Goal: Task Accomplishment & Management: Complete application form

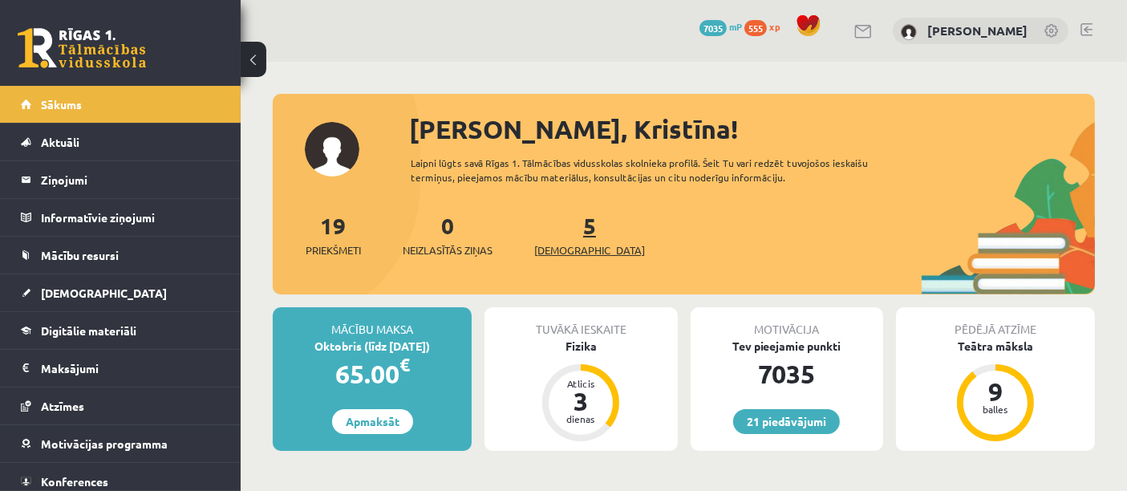
click at [567, 253] on span "[DEMOGRAPHIC_DATA]" at bounding box center [589, 250] width 111 height 16
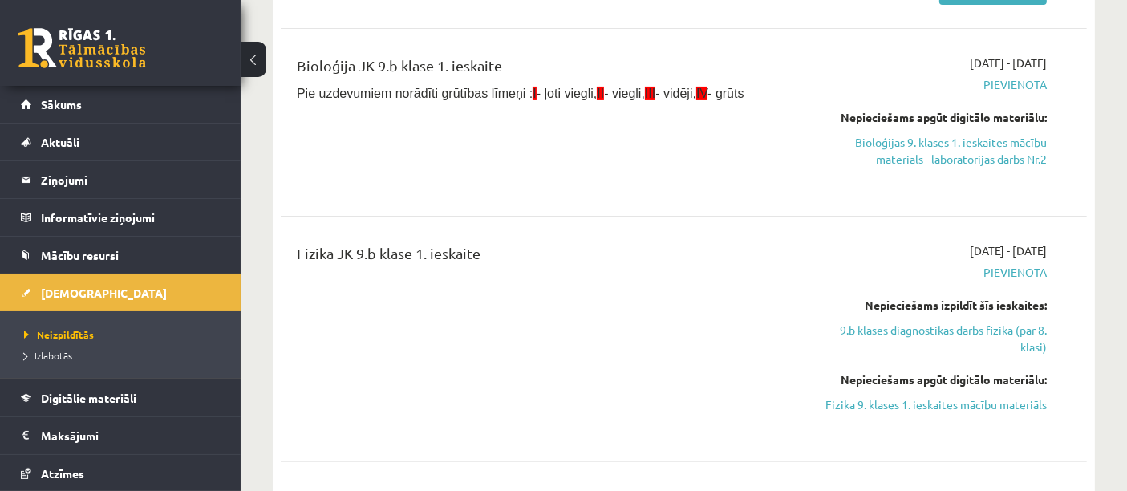
scroll to position [375, 0]
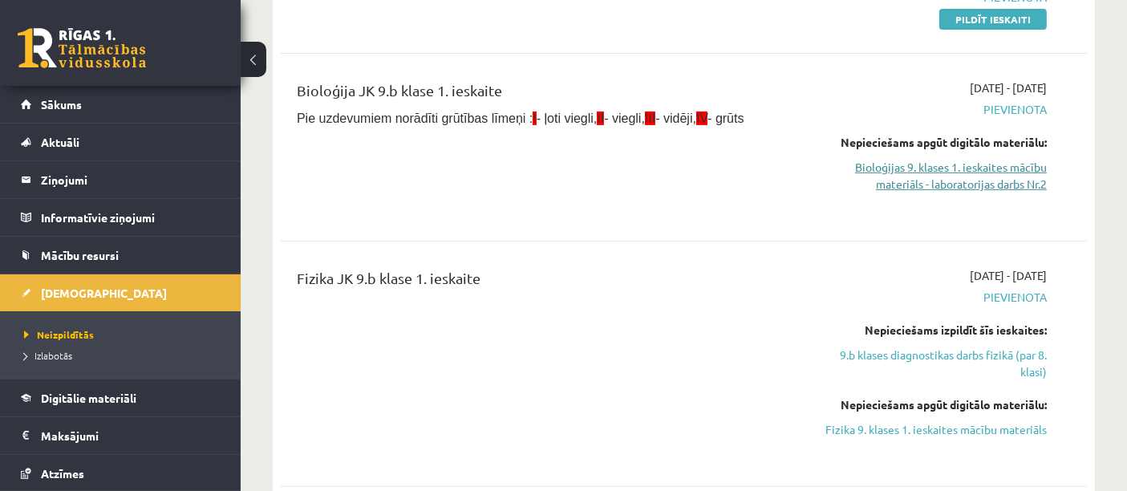
click at [989, 176] on link "Bioloģijas 9. klases 1. ieskaites mācību materiāls - laboratorijas darbs Nr.2" at bounding box center [930, 176] width 234 height 34
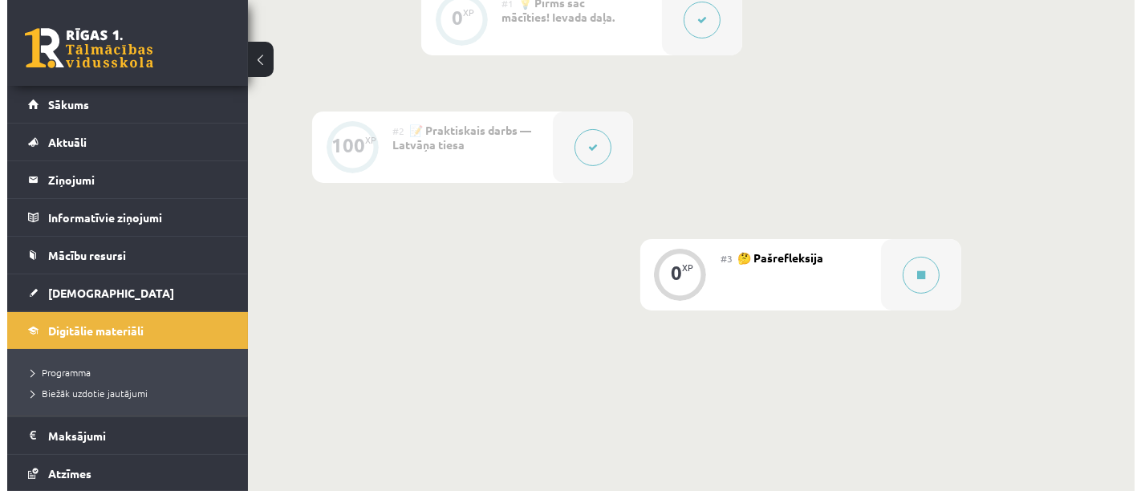
scroll to position [452, 0]
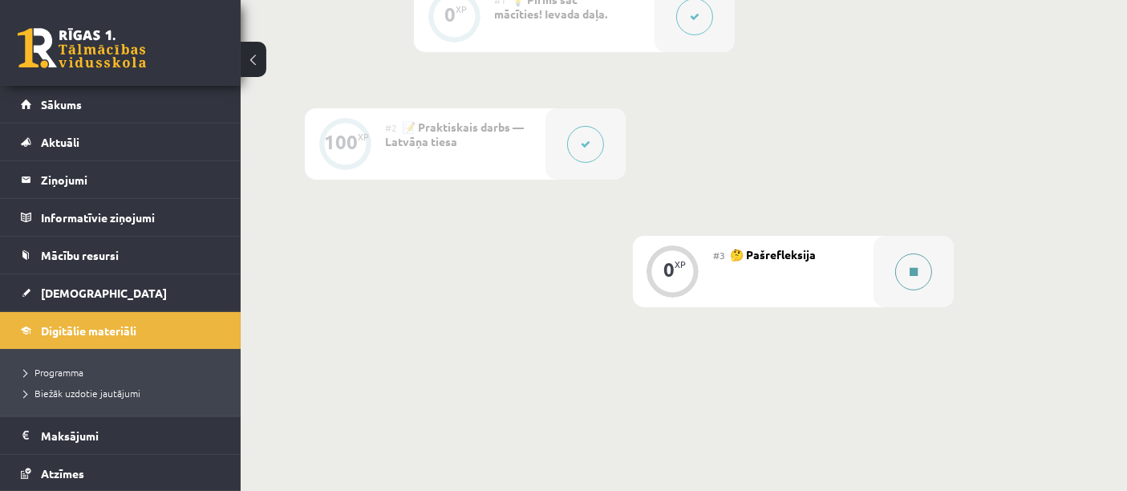
click at [913, 270] on icon at bounding box center [914, 272] width 8 height 10
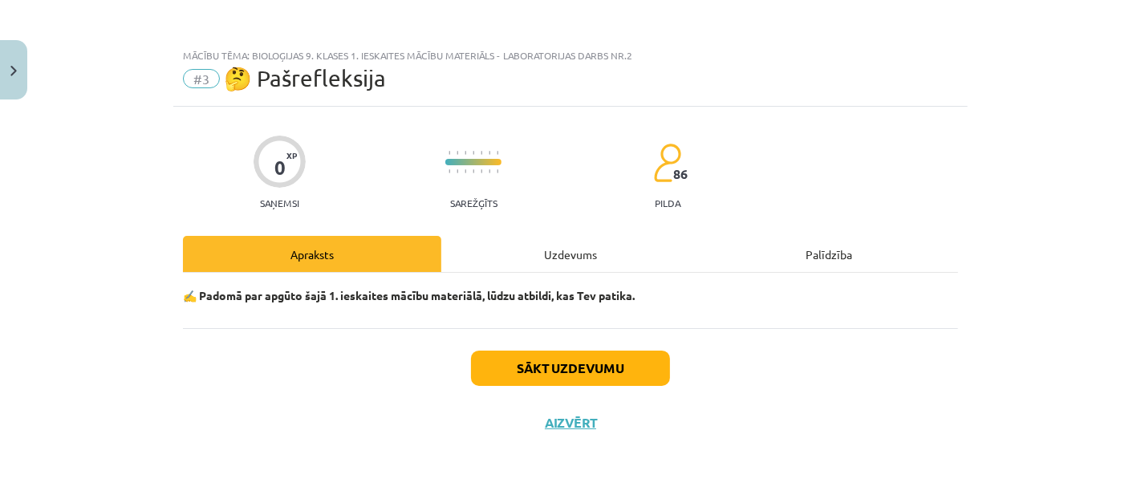
click at [561, 253] on div "Uzdevums" at bounding box center [570, 254] width 258 height 36
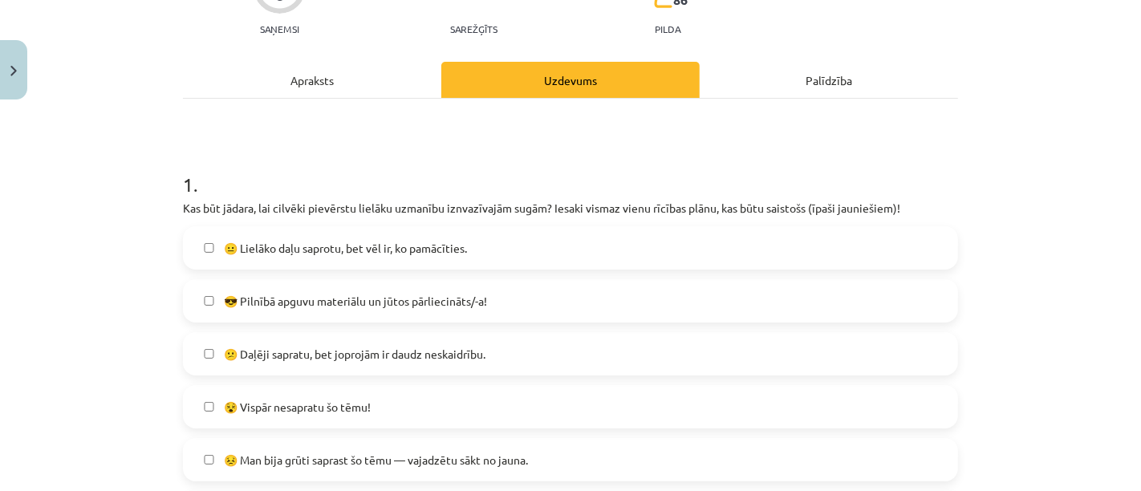
scroll to position [217, 0]
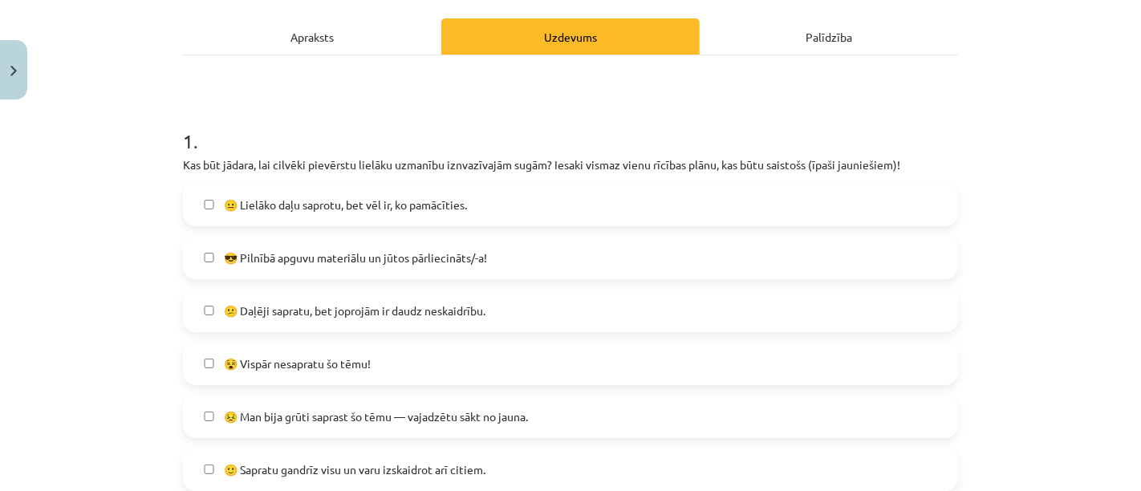
click at [428, 277] on label "😎 Pilnībā apguvu materiālu un jūtos pārliecināts/-a!" at bounding box center [570, 257] width 772 height 40
click at [525, 455] on label "🙂 Sapratu gandrīz visu un varu izskaidrot arī citiem." at bounding box center [570, 469] width 772 height 40
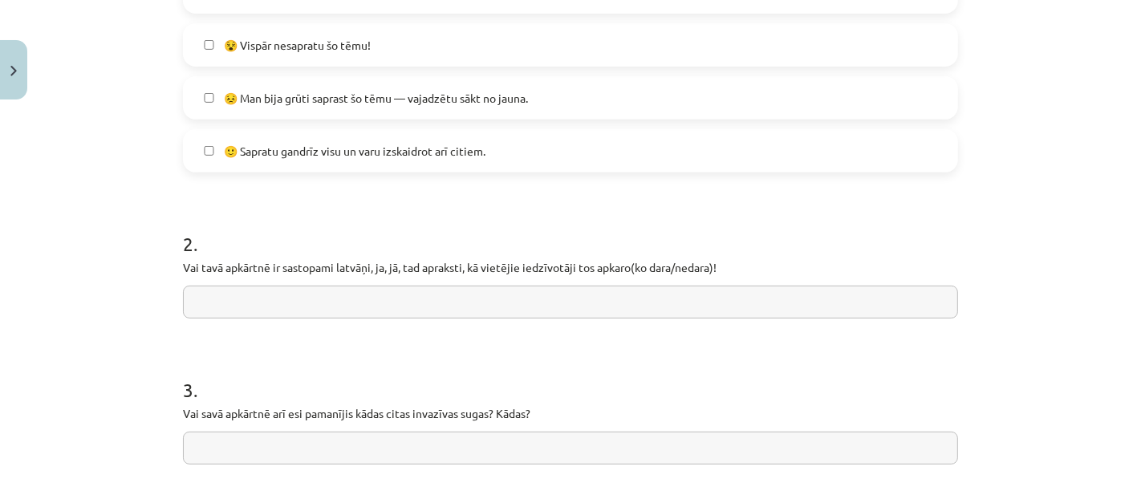
scroll to position [533, 0]
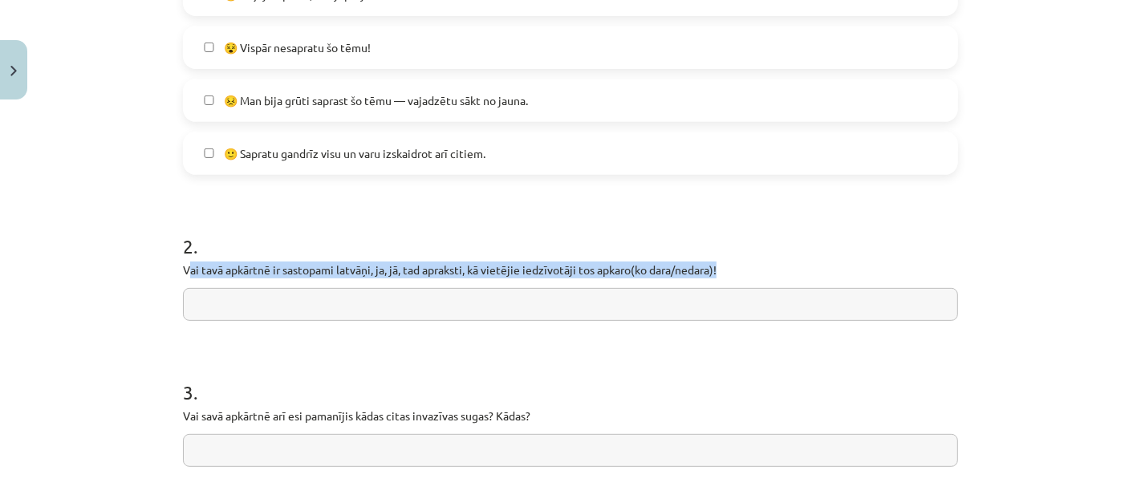
drag, startPoint x: 180, startPoint y: 269, endPoint x: 820, endPoint y: 269, distance: 639.3
click at [820, 269] on p "Vai tavā apkārtnē ir sastopami latvāņi, ja, jā, tad apraksti, kā vietējie iedzī…" at bounding box center [570, 270] width 775 height 17
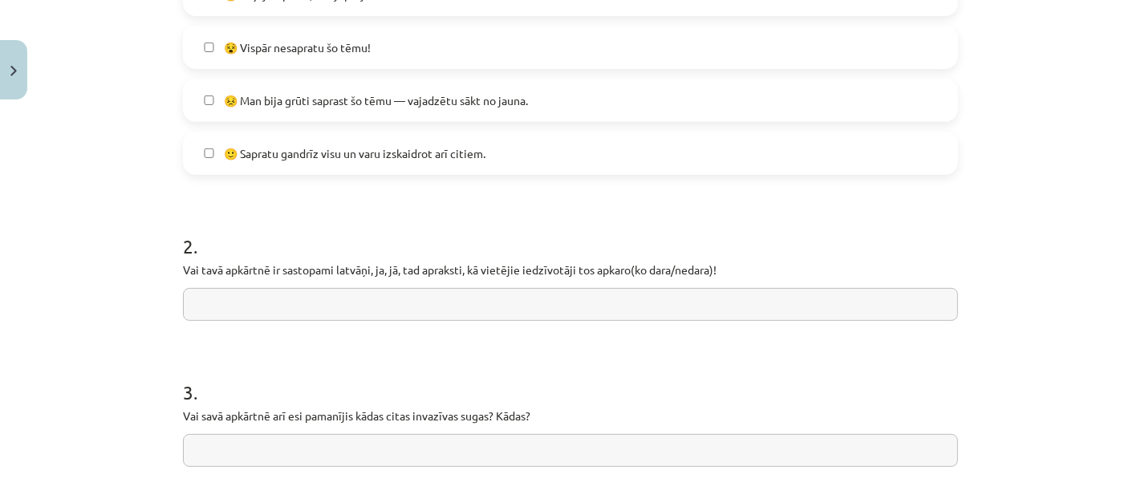
click at [712, 224] on h1 "2 ." at bounding box center [570, 232] width 775 height 50
drag, startPoint x: 174, startPoint y: 262, endPoint x: 763, endPoint y: 278, distance: 589.0
click at [763, 278] on div "0 XP Saņemsi Sarežģīts 86 pilda Apraksts Uzdevums Palīdzība 1 . Kas būt jādara,…" at bounding box center [570, 161] width 794 height 1176
copy p
click at [524, 111] on label "😣 Man bija grūti saprast šo tēmu — vajadzētu sākt no jauna." at bounding box center [570, 100] width 772 height 40
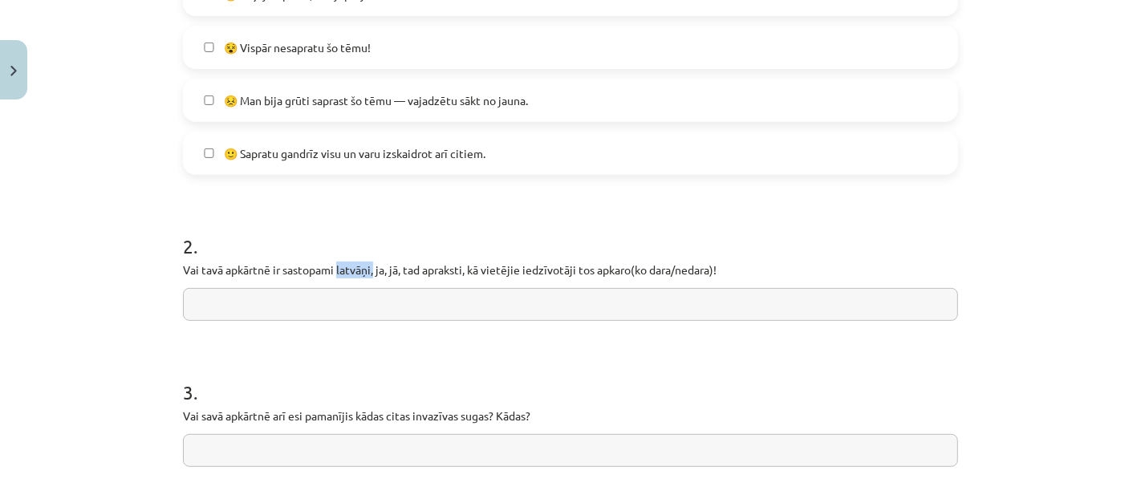
drag, startPoint x: 330, startPoint y: 266, endPoint x: 369, endPoint y: 262, distance: 39.5
click at [369, 262] on p "Vai tavā apkārtnē ir sastopami latvāņi, ja, jā, tad apraksti, kā vietējie iedzī…" at bounding box center [570, 270] width 775 height 17
copy p "latvāņi,"
drag, startPoint x: 172, startPoint y: 271, endPoint x: 757, endPoint y: 287, distance: 585.0
click at [757, 287] on div "0 XP Saņemsi Sarežģīts 86 pilda Apraksts Uzdevums Palīdzība 1 . Kas būt jādara,…" at bounding box center [570, 161] width 794 height 1176
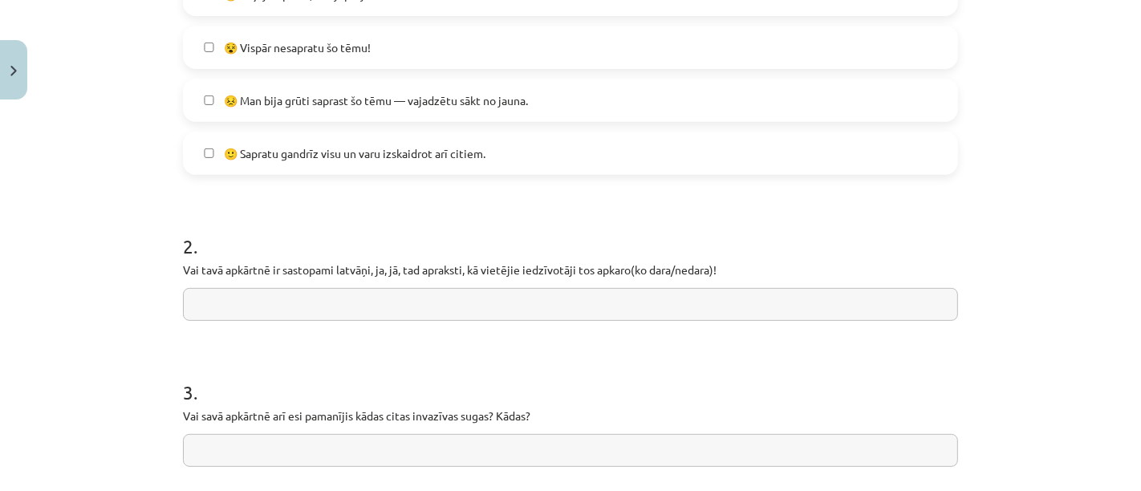
copy p
click at [521, 303] on input "text" at bounding box center [570, 304] width 775 height 33
type input "*"
click at [239, 306] on input "**********" at bounding box center [570, 304] width 775 height 33
click at [242, 306] on input "**********" at bounding box center [570, 304] width 775 height 33
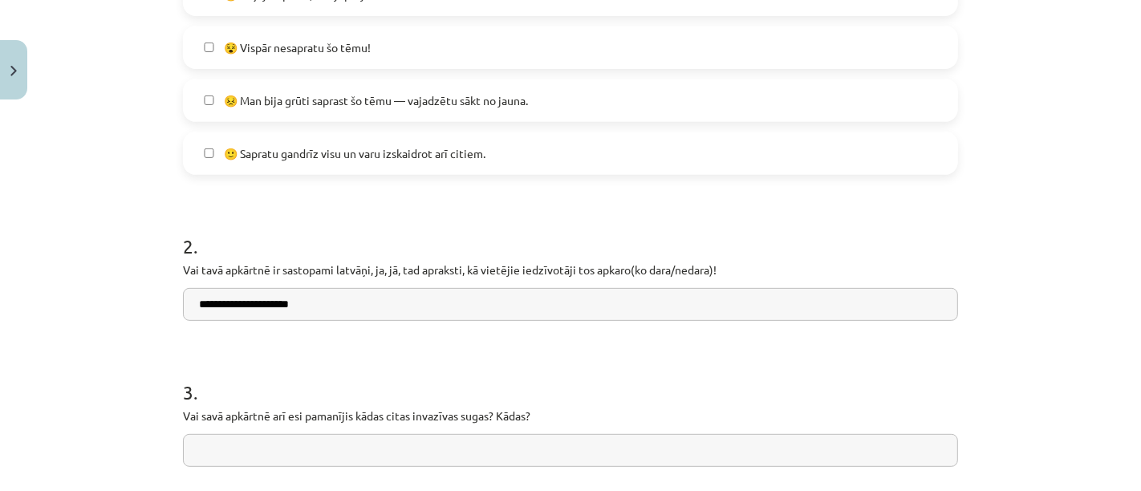
click at [299, 306] on input "**********" at bounding box center [570, 304] width 775 height 33
click at [367, 439] on input "text" at bounding box center [570, 450] width 775 height 33
click at [509, 306] on input "**********" at bounding box center [570, 304] width 775 height 33
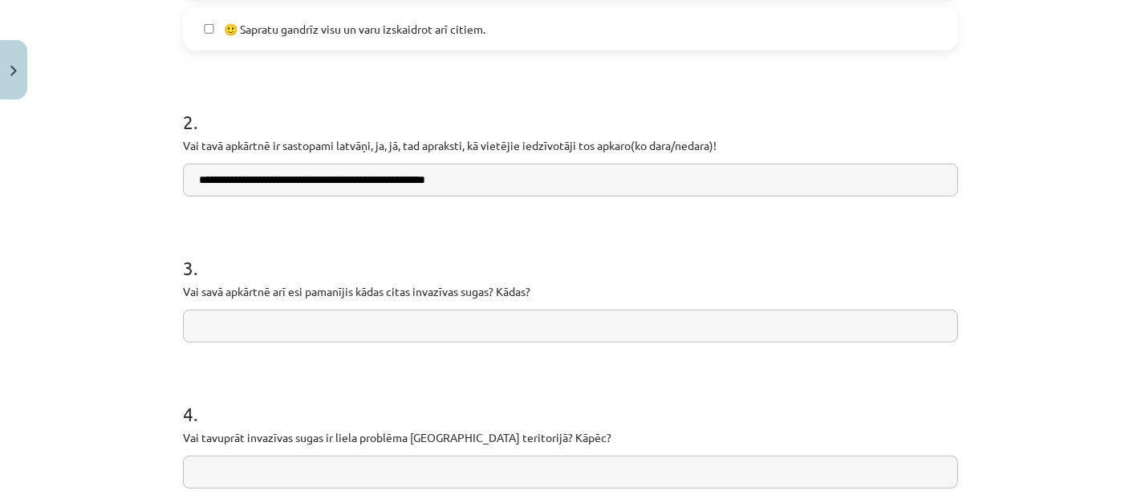
scroll to position [722, 0]
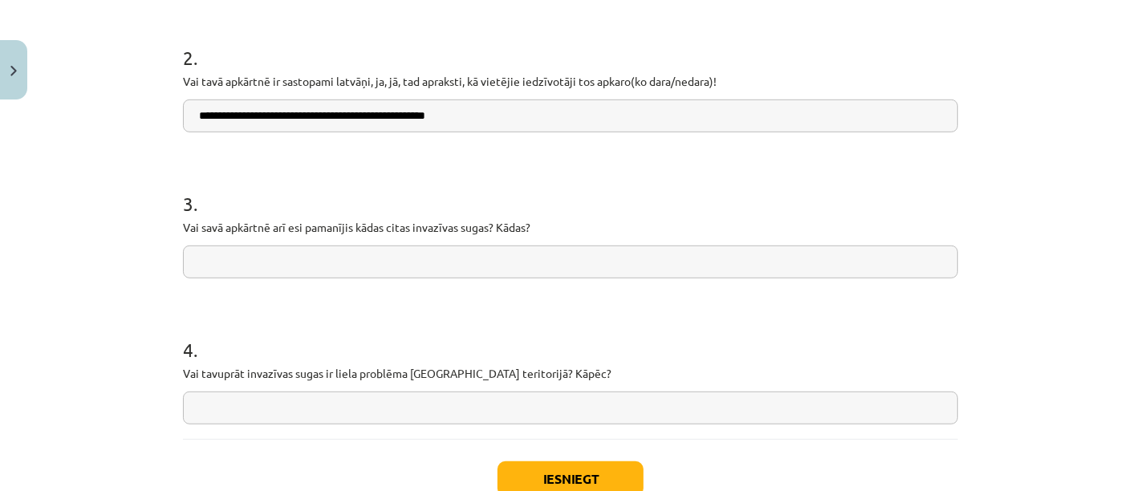
type input "**********"
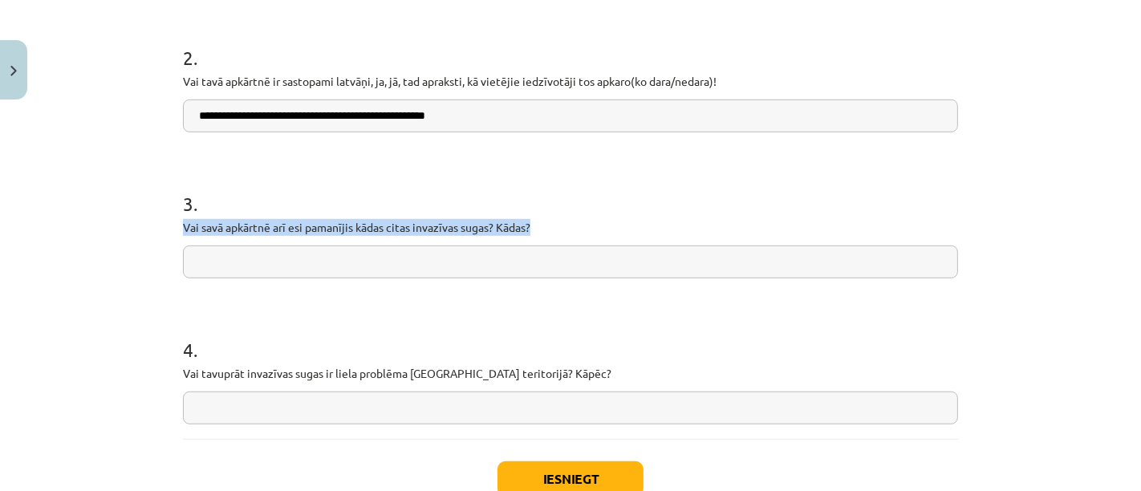
drag, startPoint x: 166, startPoint y: 231, endPoint x: 562, endPoint y: 221, distance: 395.6
click at [562, 221] on div "**********" at bounding box center [570, 245] width 1141 height 491
copy p "Vai savā apkārtnē arī esi pamanījis kādas citas invazīvas sugas? Kādas?"
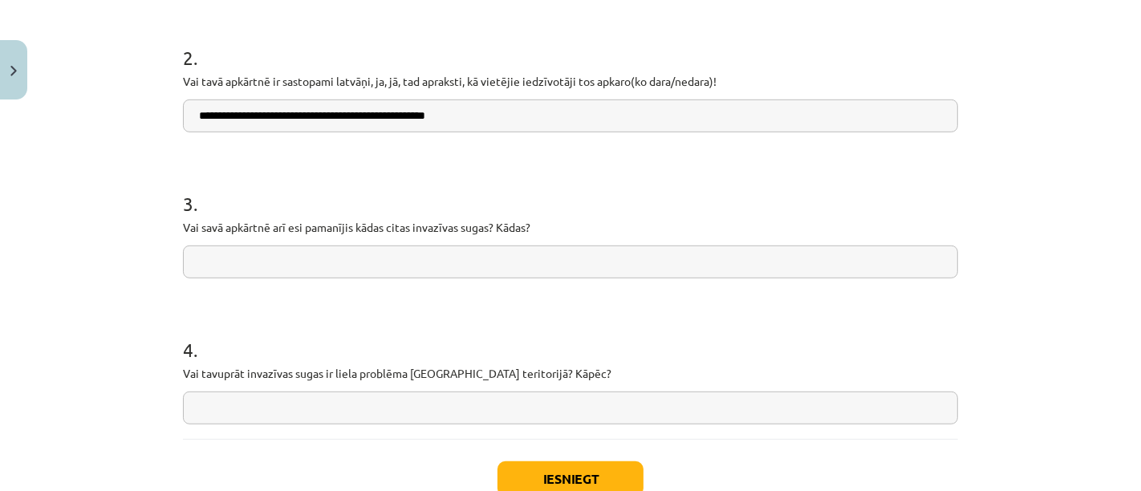
click at [351, 266] on input "text" at bounding box center [570, 261] width 775 height 33
paste input "**********"
type input "**********"
click at [371, 408] on input "text" at bounding box center [570, 407] width 775 height 33
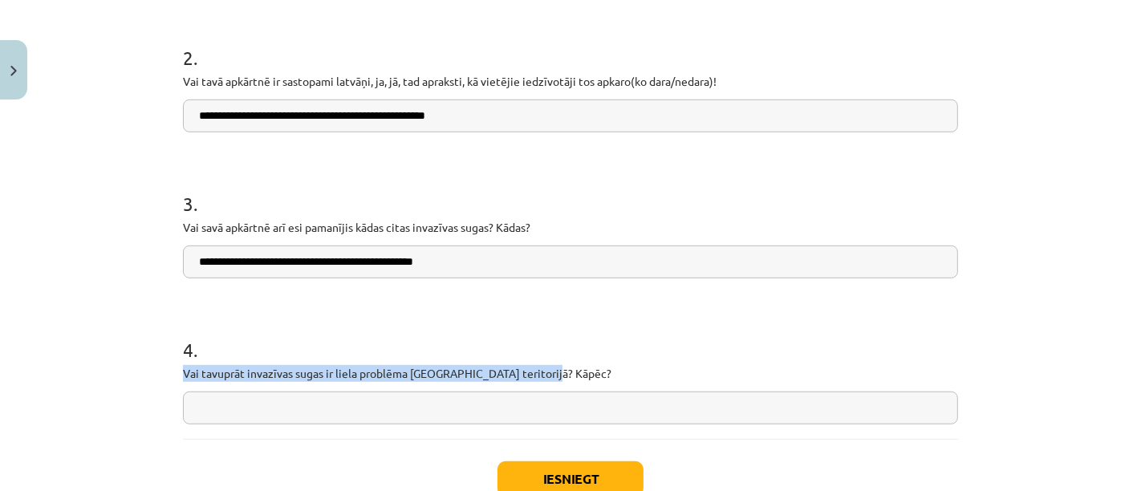
drag, startPoint x: 179, startPoint y: 371, endPoint x: 582, endPoint y: 365, distance: 402.7
click at [582, 365] on p "Vai tavuprāt invazīvas sugas ir liela problēma Latvijas teritorijā? Kāpēc?" at bounding box center [570, 373] width 775 height 17
copy p "Vai tavuprāt invazīvas sugas ir liela problēma Latvijas teritorijā? Kāpēc?"
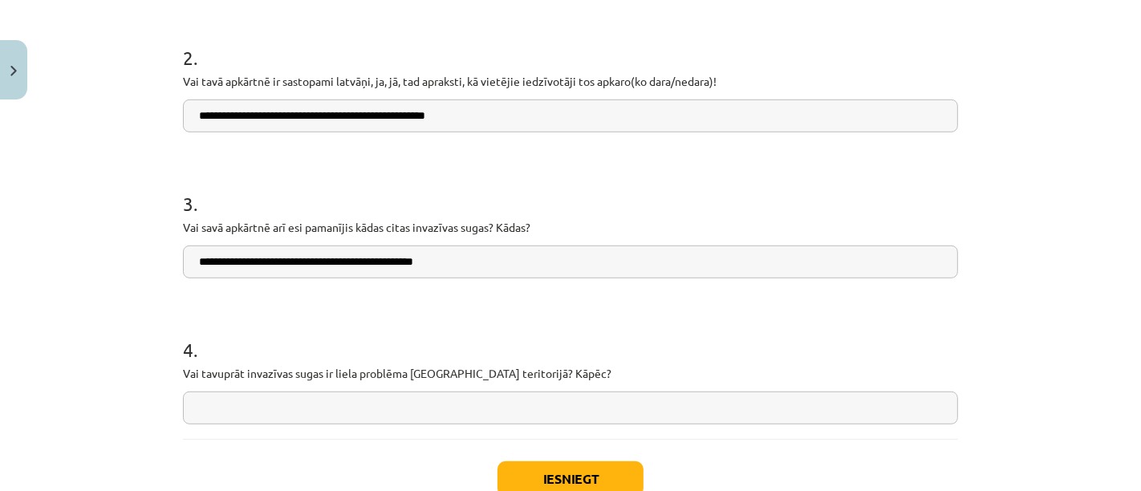
click at [223, 415] on input "text" at bounding box center [570, 407] width 775 height 33
click at [201, 404] on input "**********" at bounding box center [570, 407] width 775 height 33
click at [417, 402] on input "**********" at bounding box center [570, 407] width 775 height 33
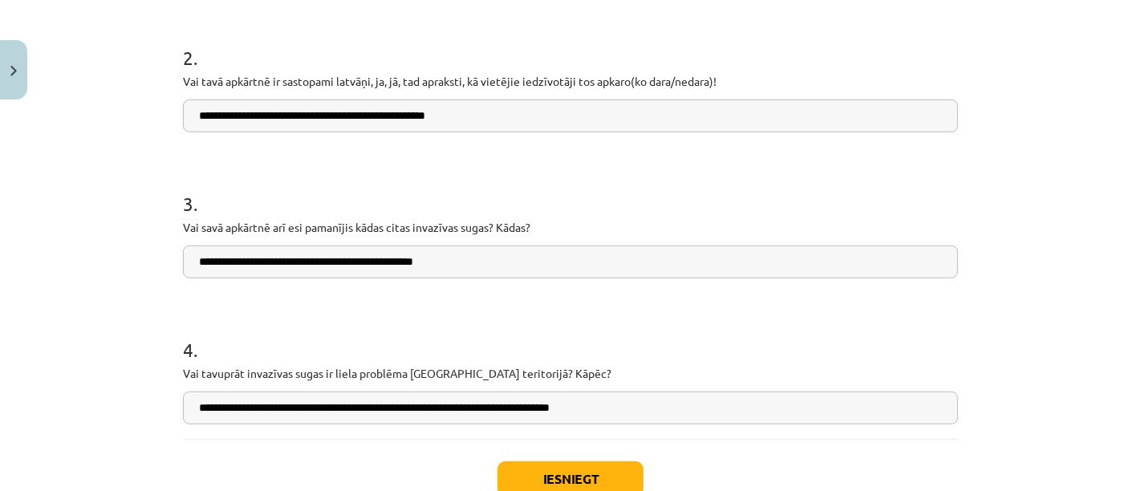
type input "**********"
click at [588, 476] on button "Iesniegt" at bounding box center [570, 478] width 146 height 35
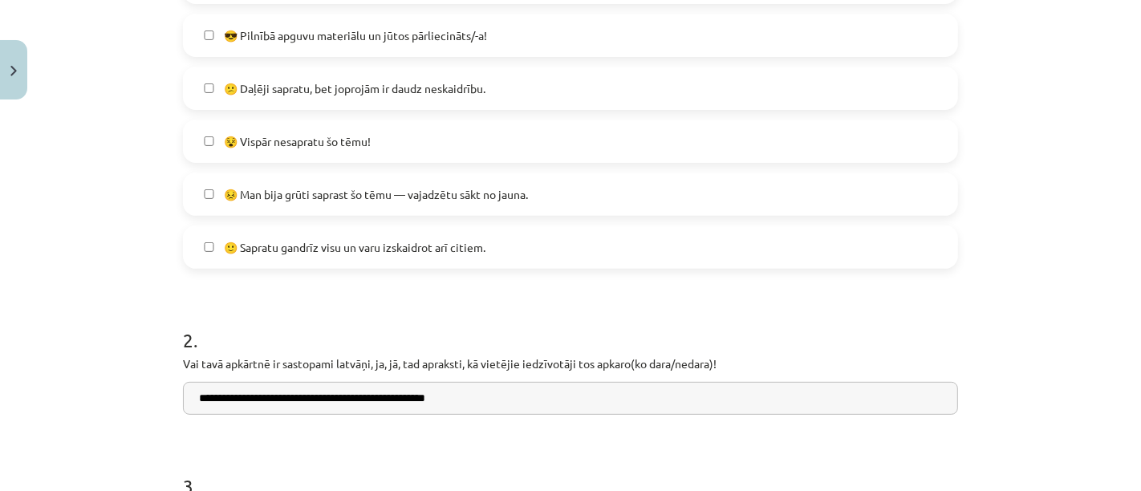
scroll to position [0, 0]
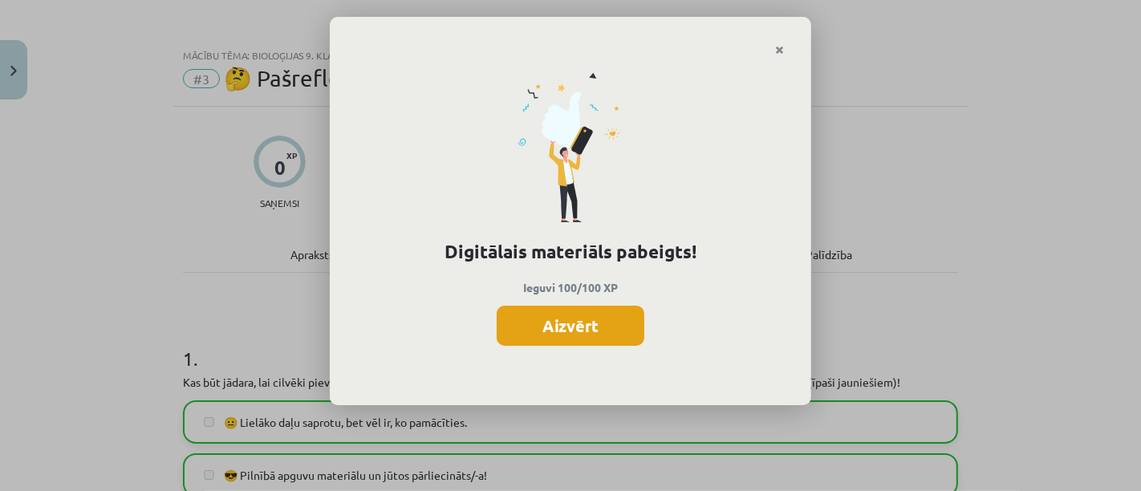
click at [595, 341] on button "Aizvērt" at bounding box center [571, 326] width 148 height 40
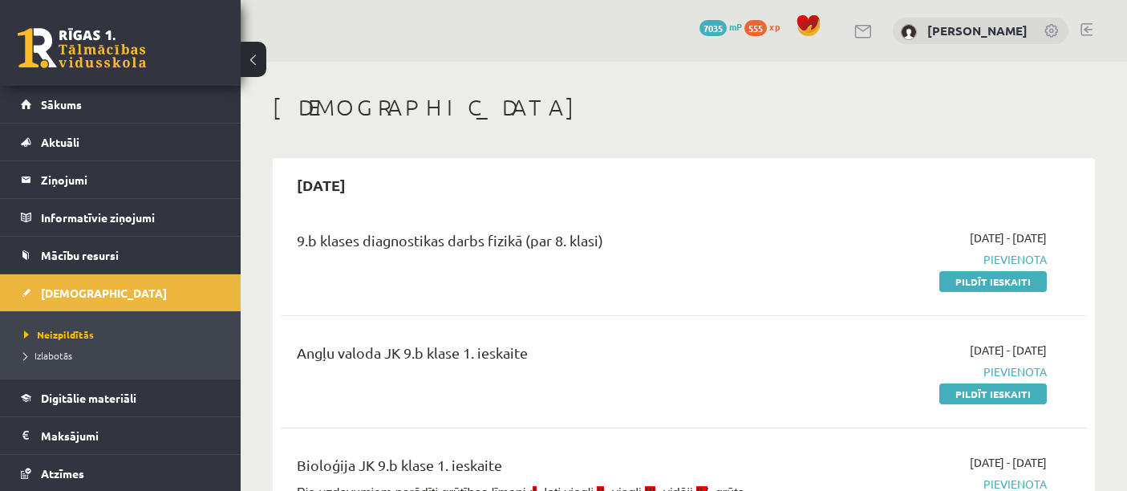
scroll to position [375, 0]
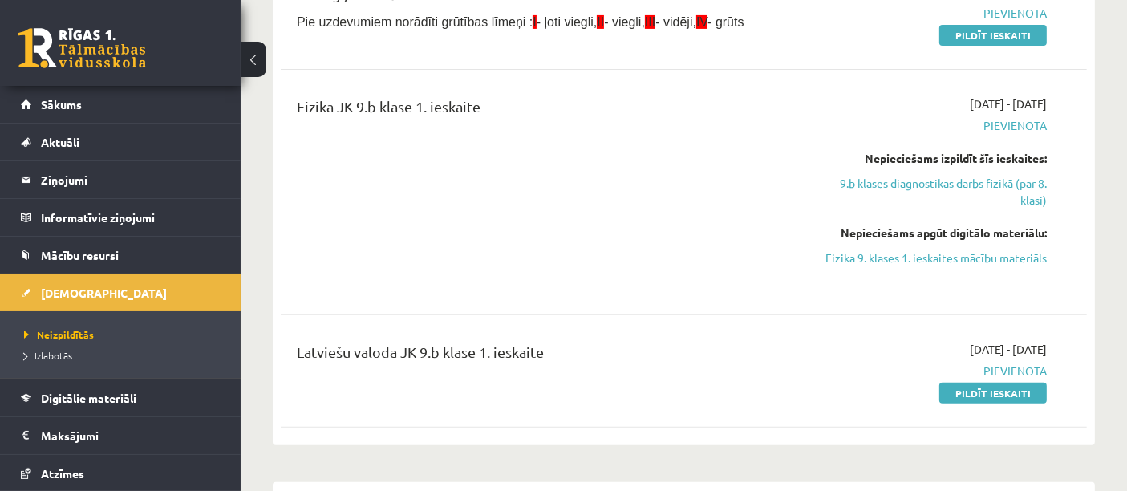
scroll to position [426, 0]
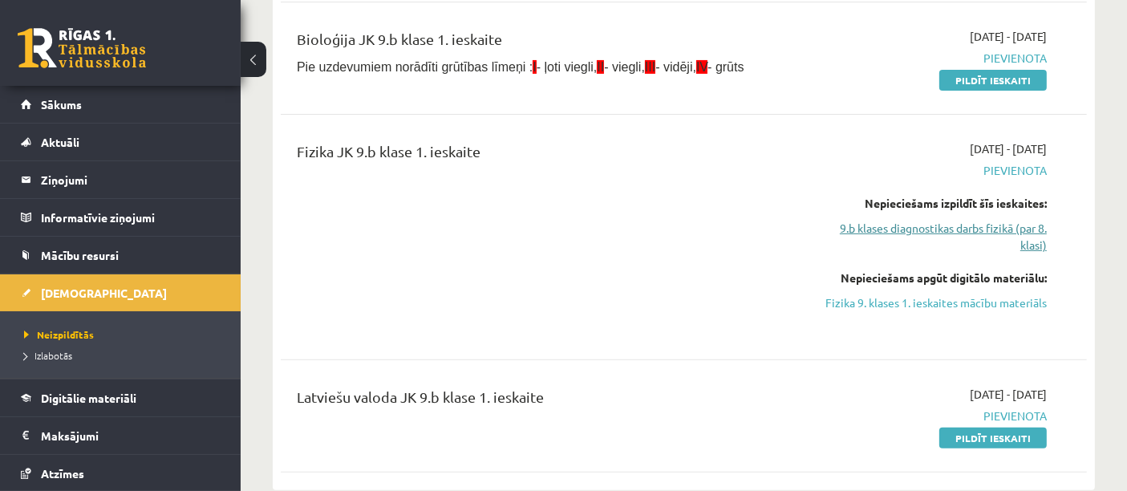
click at [914, 227] on link "9.b klases diagnostikas darbs fizikā (par 8. klasi)" at bounding box center [930, 237] width 234 height 34
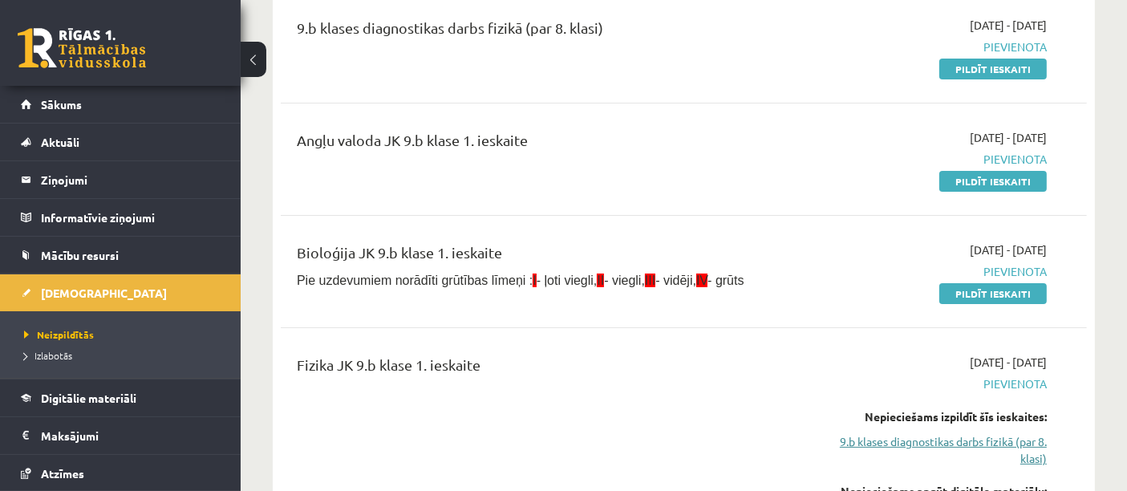
click at [898, 444] on link "9.b klases diagnostikas darbs fizikā (par 8. klasi)" at bounding box center [930, 450] width 234 height 34
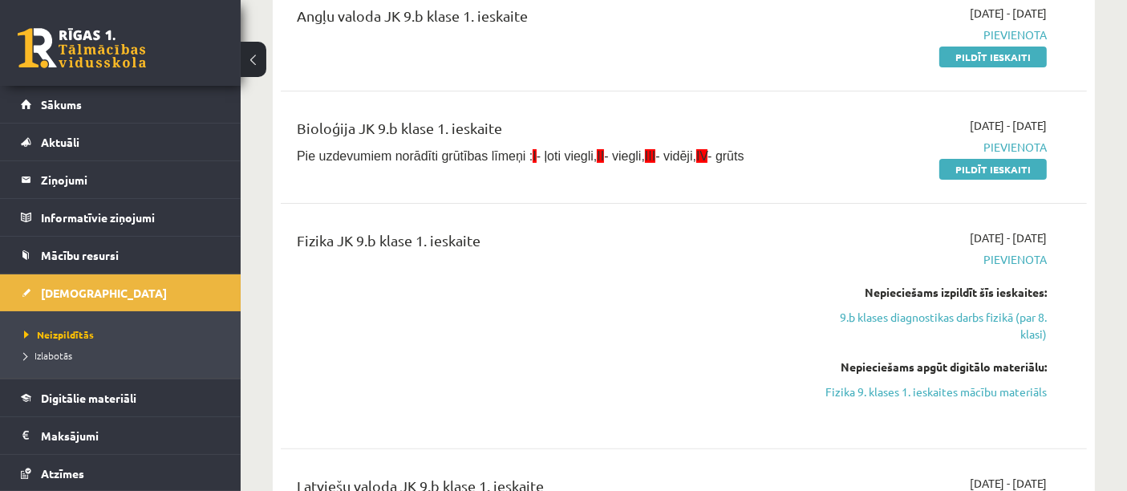
scroll to position [382, 0]
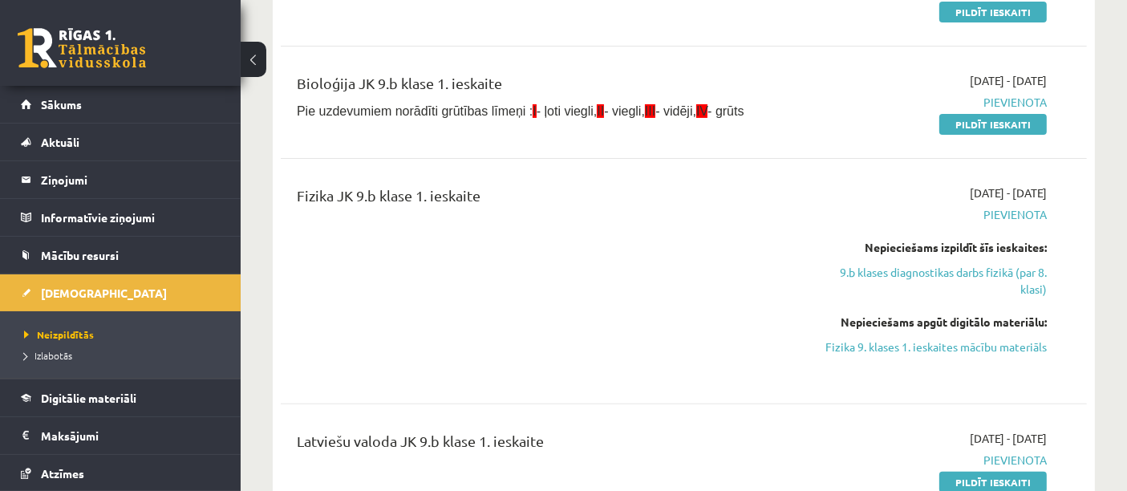
click at [517, 138] on div "Bioloģija JK 9.b klase 1. ieskaite Pie uzdevumiem norādīti grūtības līmeņi : I …" at bounding box center [684, 102] width 806 height 92
click at [848, 244] on div "Nepieciešams izpildīt šīs ieskaites:" at bounding box center [930, 247] width 234 height 17
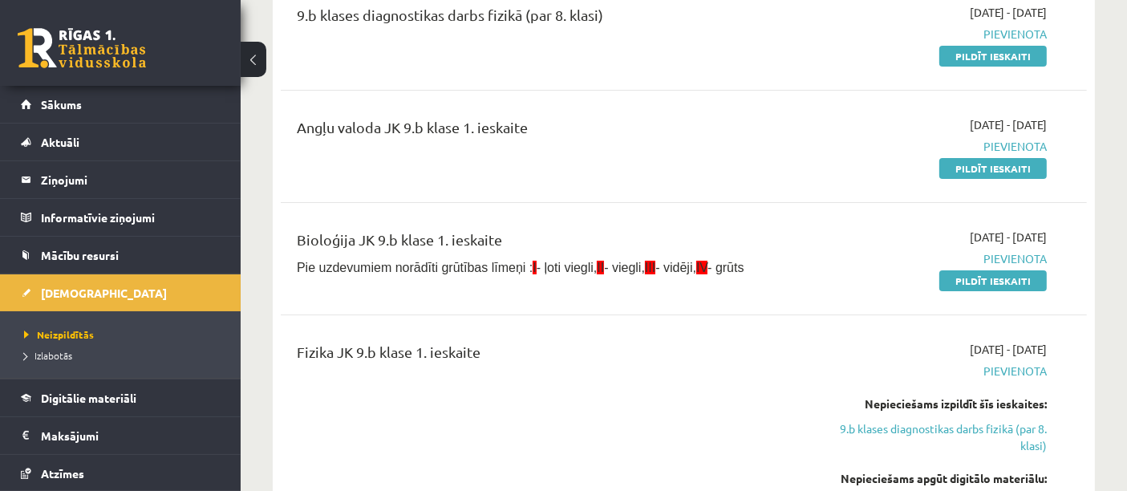
scroll to position [0, 0]
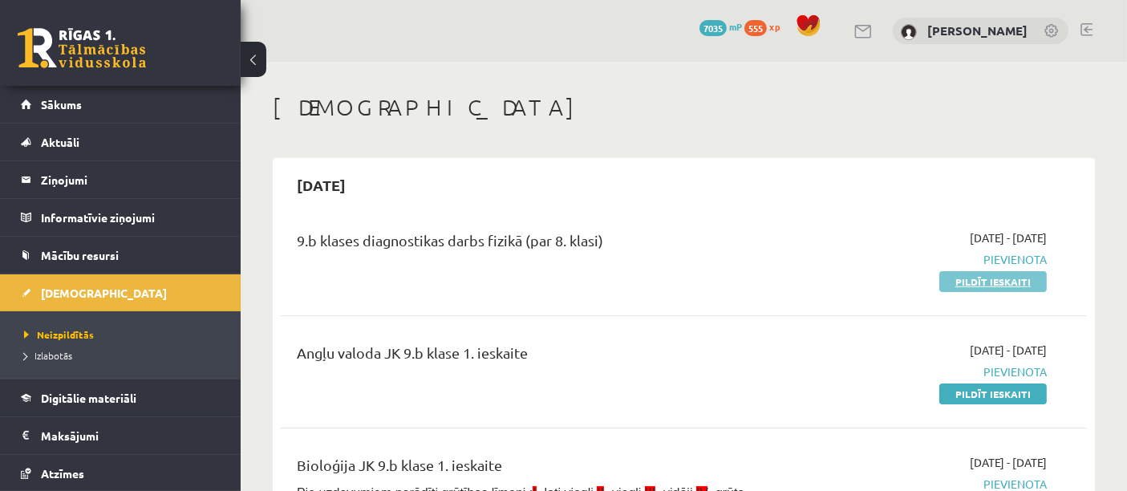
click at [974, 275] on link "Pildīt ieskaiti" at bounding box center [992, 281] width 107 height 21
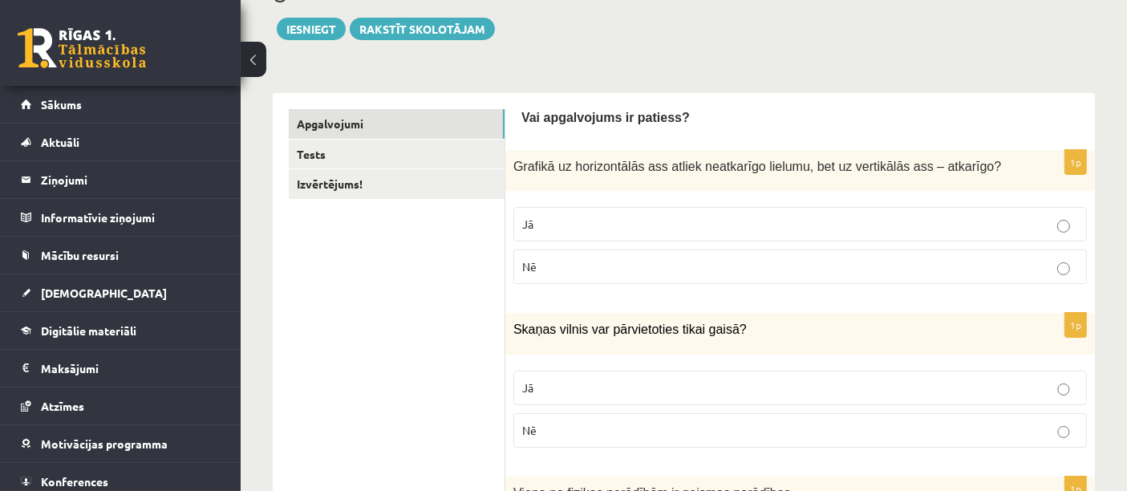
scroll to position [178, 0]
click at [346, 156] on link "Tests" at bounding box center [397, 155] width 216 height 30
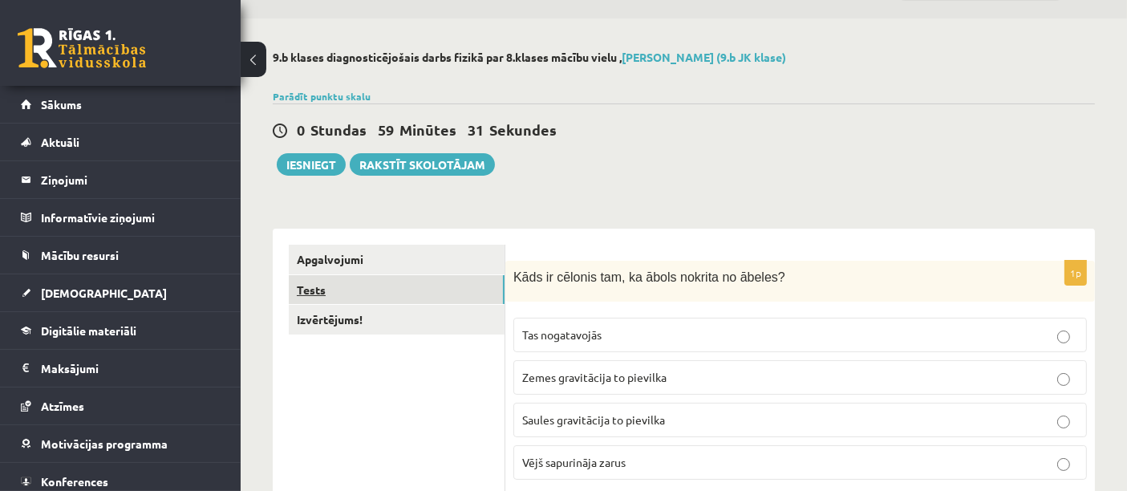
scroll to position [0, 0]
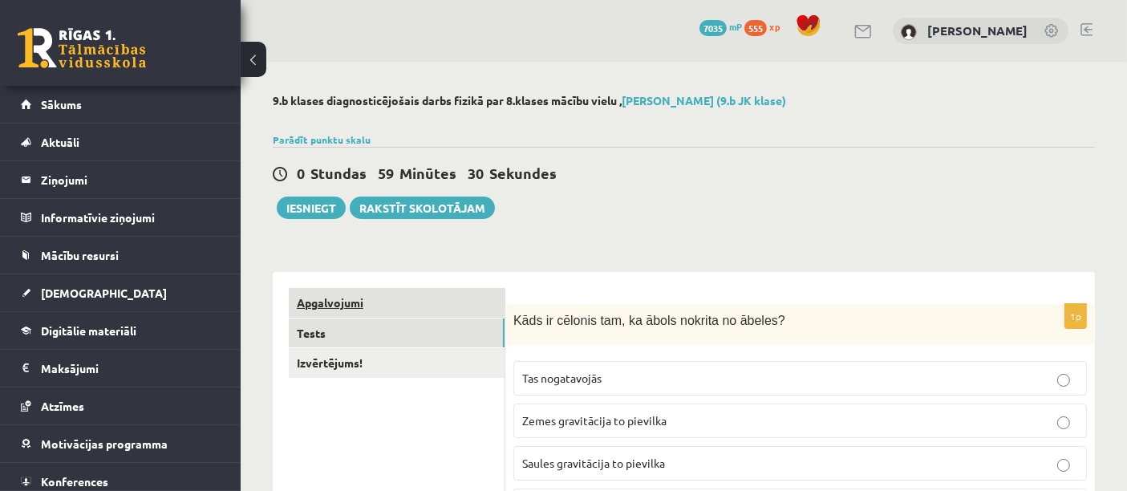
click at [401, 293] on link "Apgalvojumi" at bounding box center [397, 303] width 216 height 30
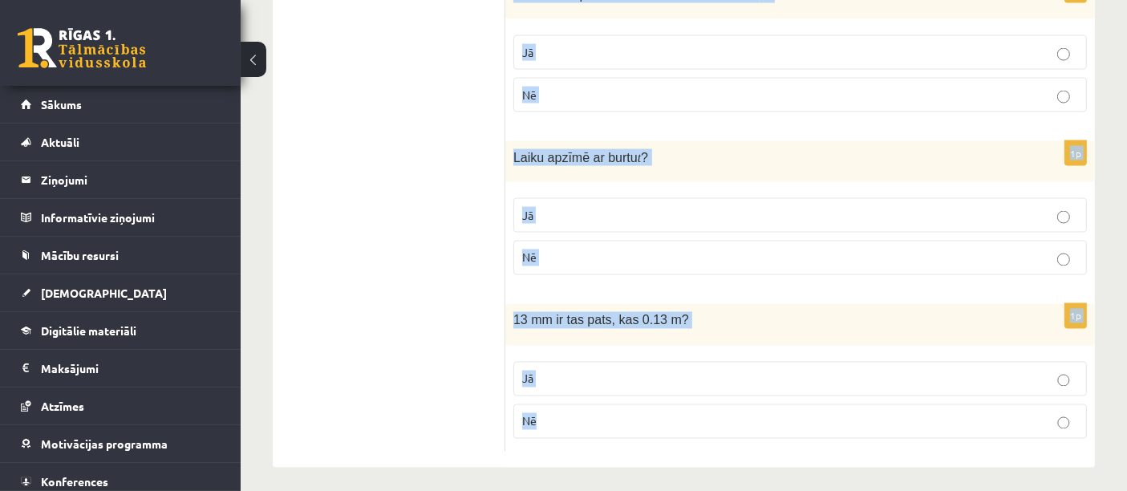
scroll to position [2797, 0]
drag, startPoint x: 521, startPoint y: 296, endPoint x: 756, endPoint y: 498, distance: 309.4
copy form "Vai apgalvojums ir patiess? 1p Grafikā uz horizontālās ass atliek neatkarīgo li…"
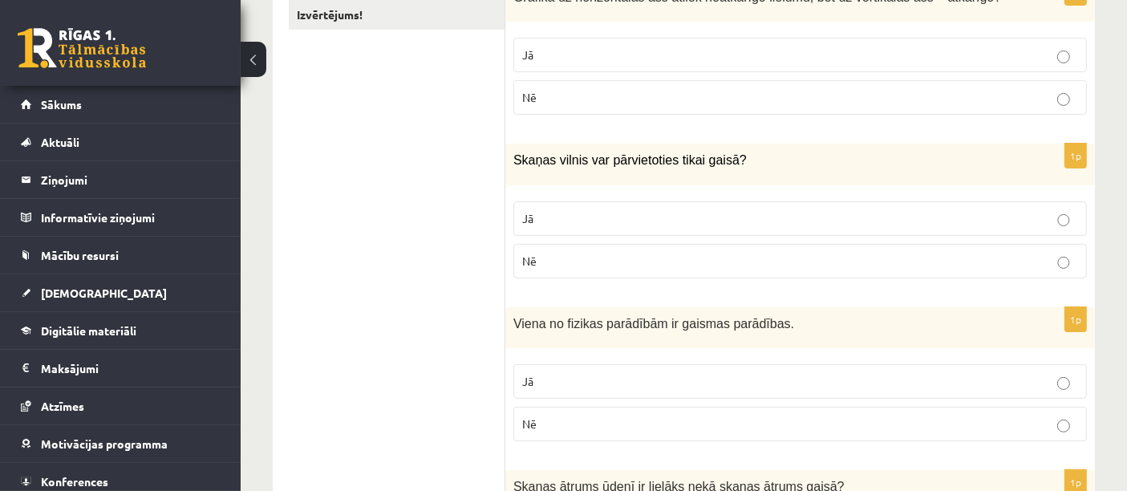
scroll to position [0, 0]
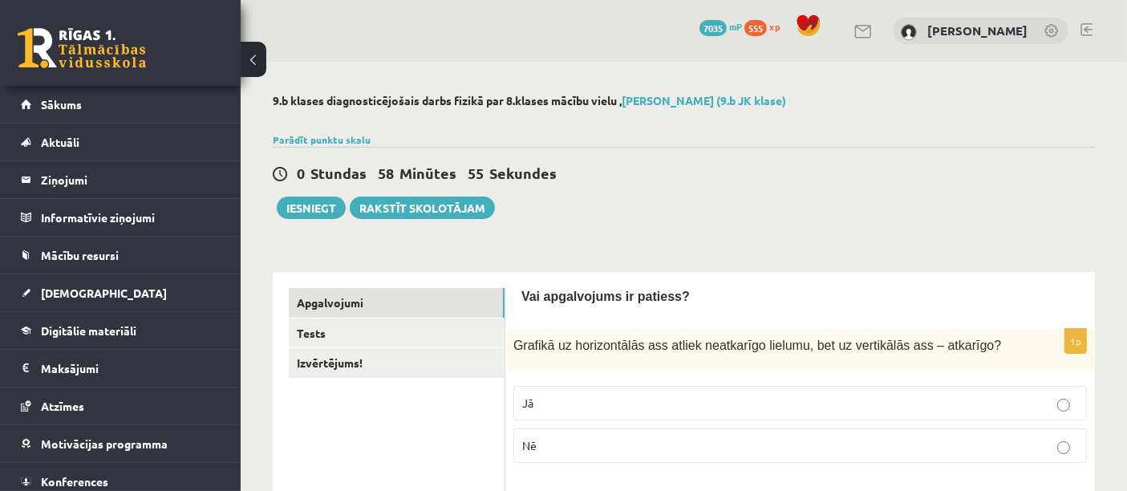
click at [602, 413] on label "Jā" at bounding box center [800, 403] width 574 height 34
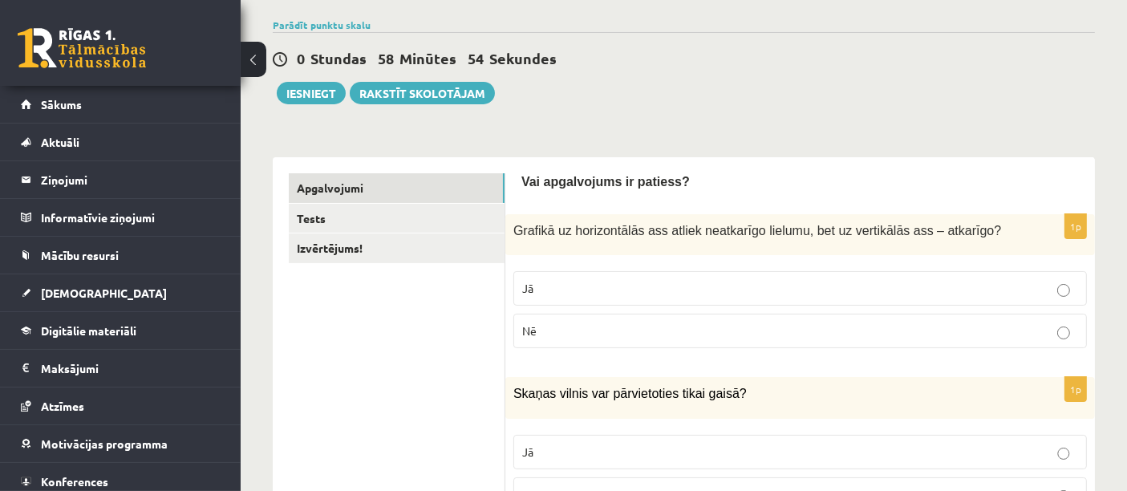
scroll to position [189, 0]
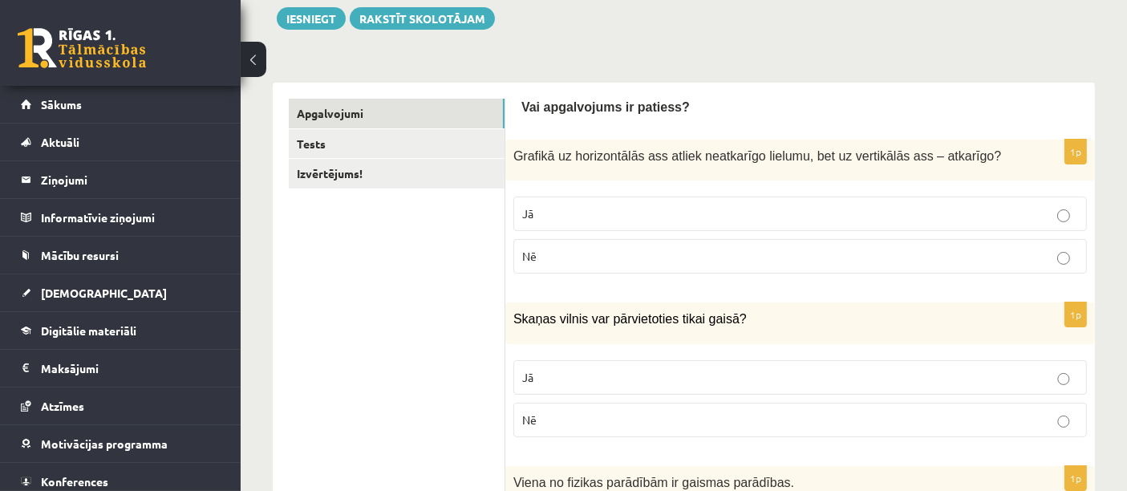
click at [533, 419] on span "Nē" at bounding box center [529, 419] width 14 height 14
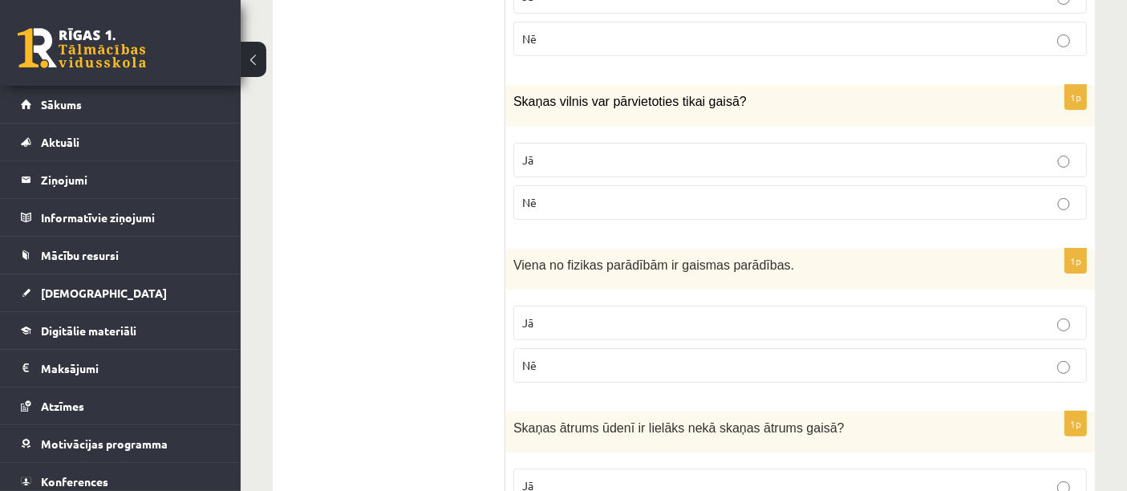
scroll to position [407, 0]
click at [546, 311] on label "Jā" at bounding box center [800, 322] width 574 height 34
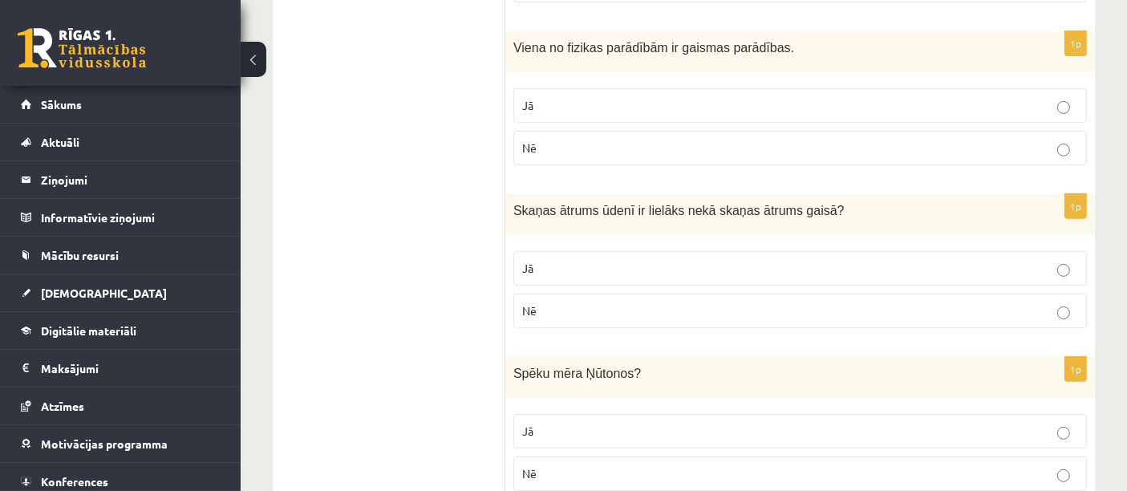
click at [541, 272] on p "Jā" at bounding box center [800, 268] width 556 height 17
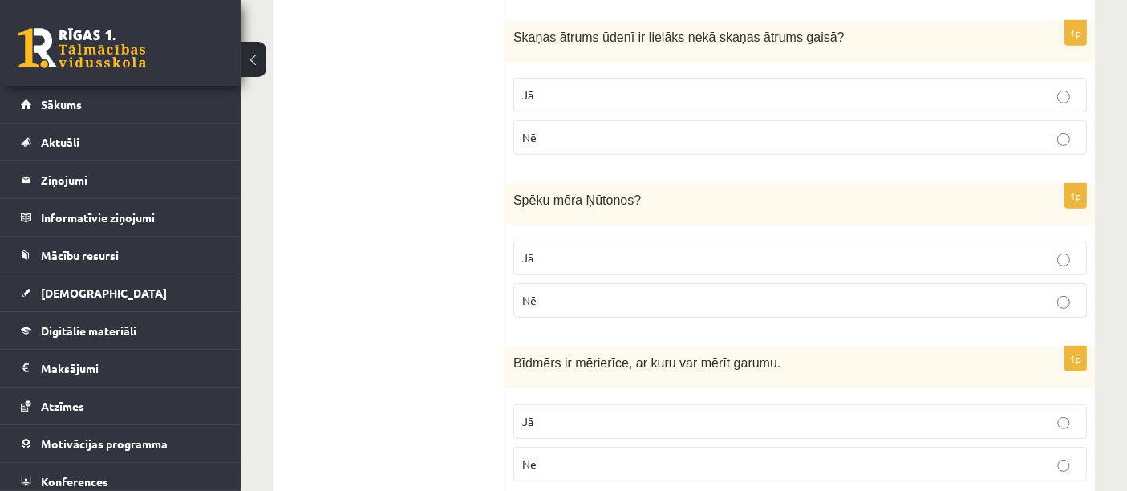
click at [553, 256] on p "Jā" at bounding box center [800, 257] width 556 height 17
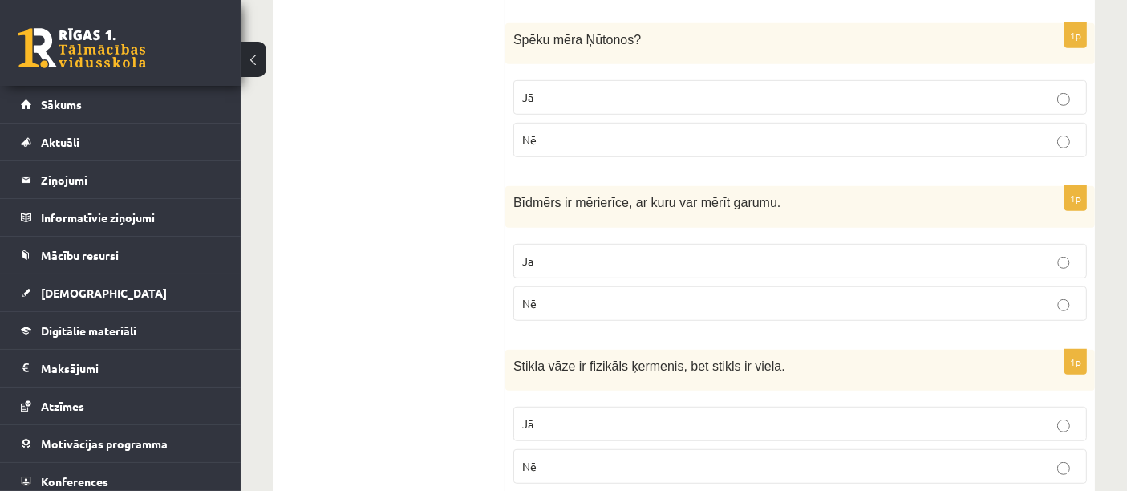
click at [528, 261] on span "Jā" at bounding box center [527, 260] width 11 height 14
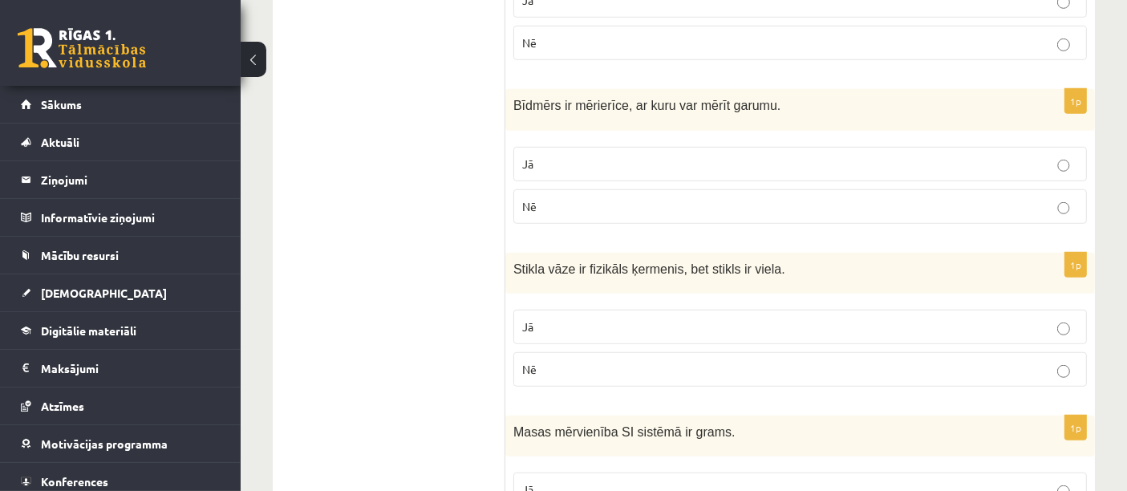
scroll to position [1065, 0]
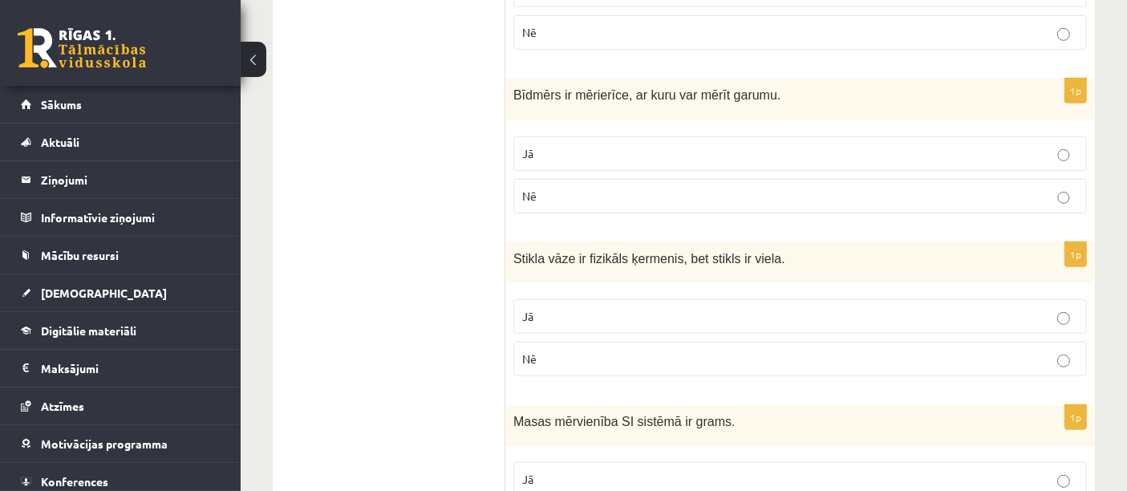
click at [531, 346] on label "Nē" at bounding box center [800, 359] width 574 height 34
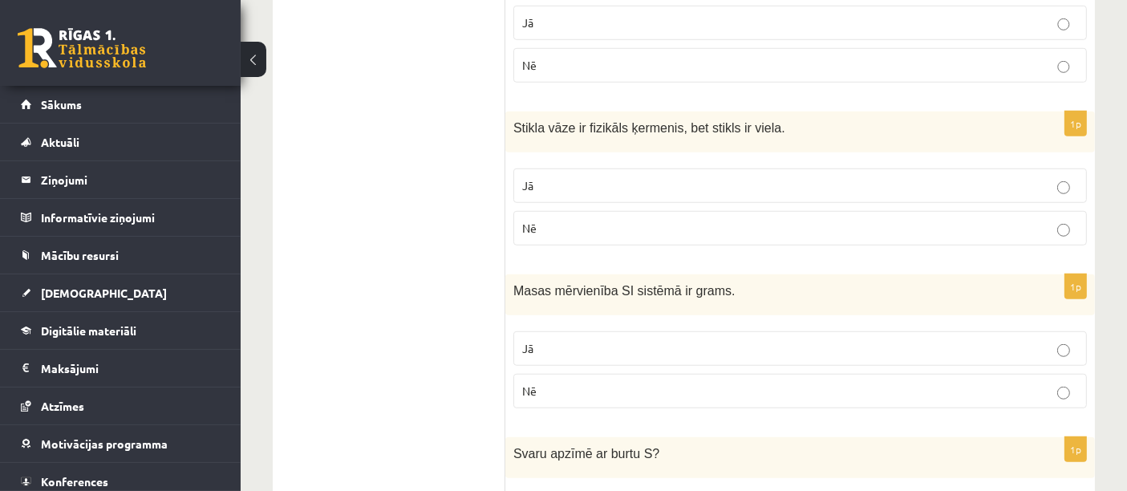
scroll to position [1202, 0]
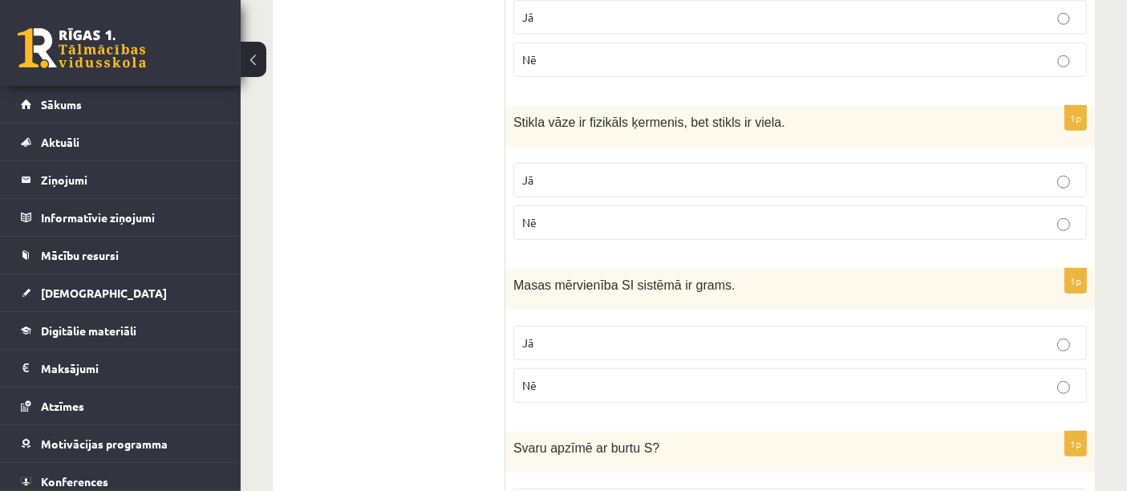
click at [634, 393] on label "Nē" at bounding box center [800, 385] width 574 height 34
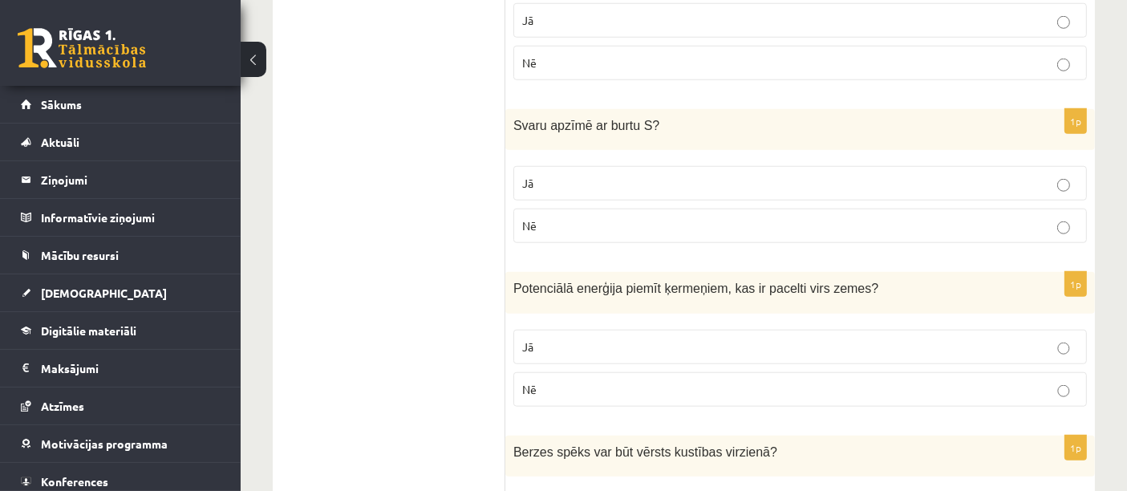
scroll to position [1528, 0]
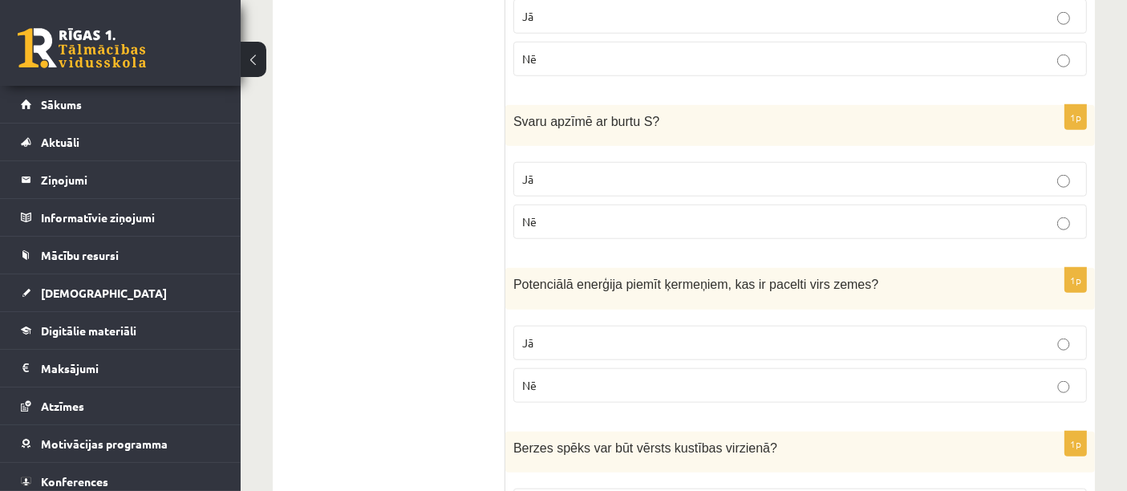
click at [621, 191] on label "Jā" at bounding box center [800, 179] width 574 height 34
click at [841, 230] on label "Nē" at bounding box center [800, 222] width 574 height 34
click at [725, 340] on p "Jā" at bounding box center [800, 342] width 556 height 17
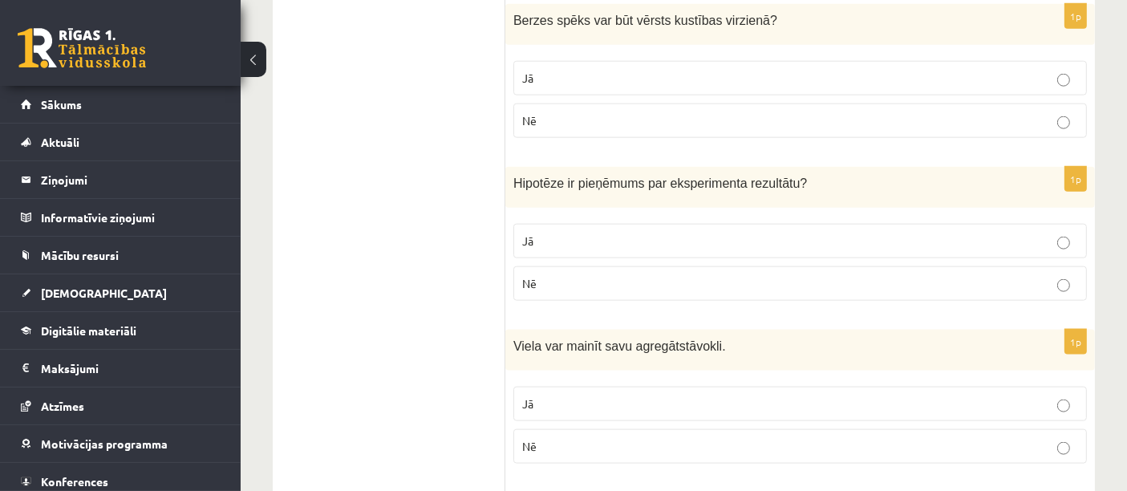
scroll to position [1951, 0]
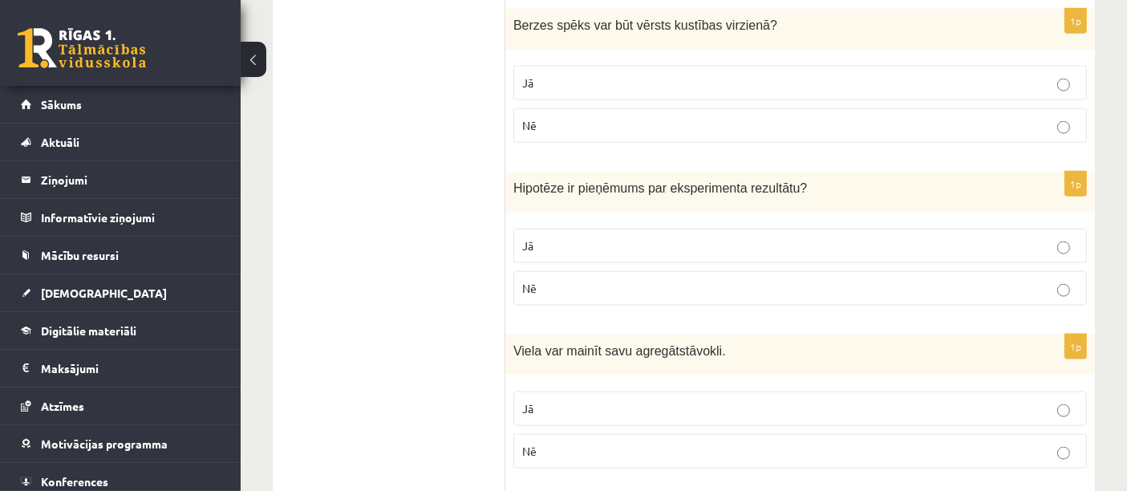
click at [556, 136] on label "Nē" at bounding box center [800, 125] width 574 height 34
click at [538, 295] on label "Nē" at bounding box center [800, 288] width 574 height 34
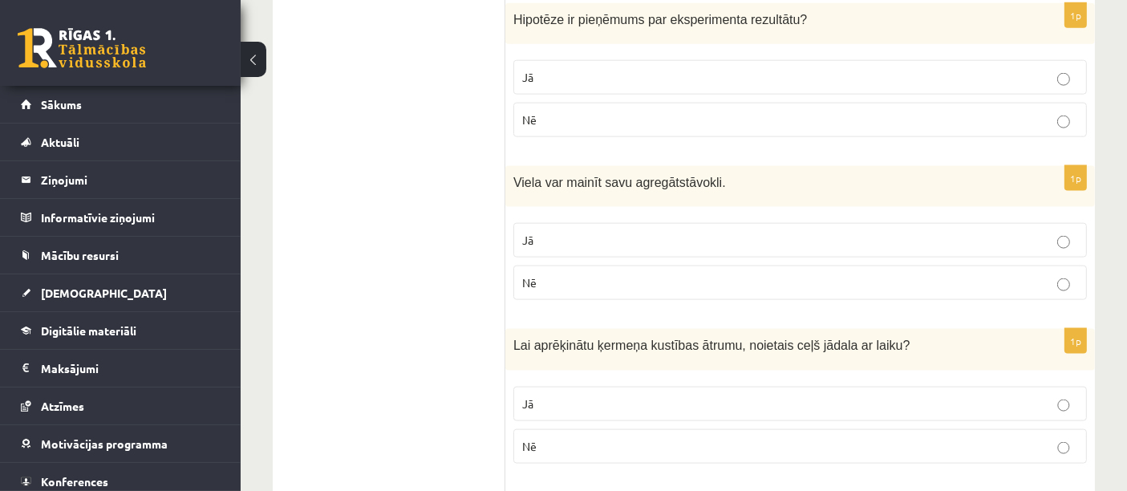
click at [628, 232] on p "Jā" at bounding box center [800, 240] width 556 height 17
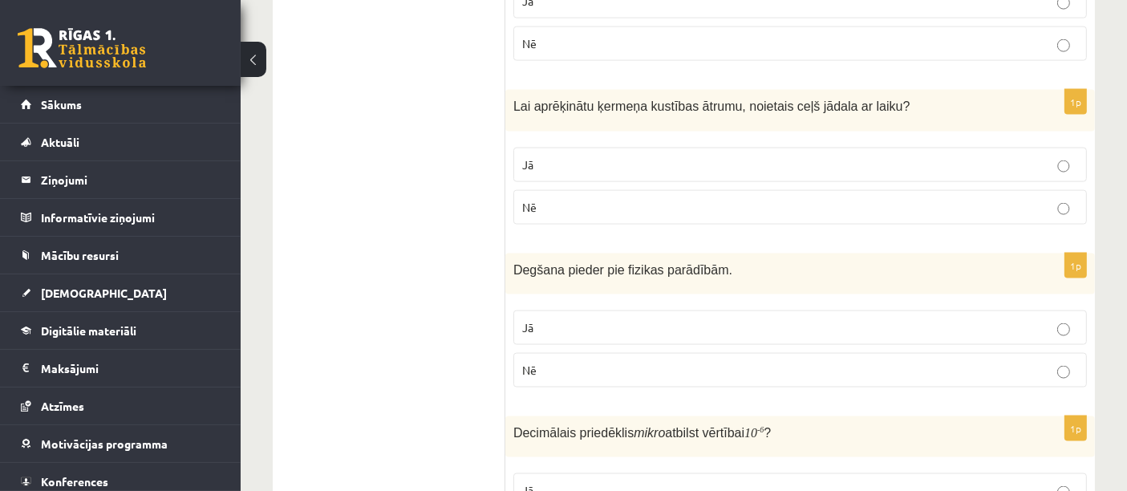
scroll to position [2371, 0]
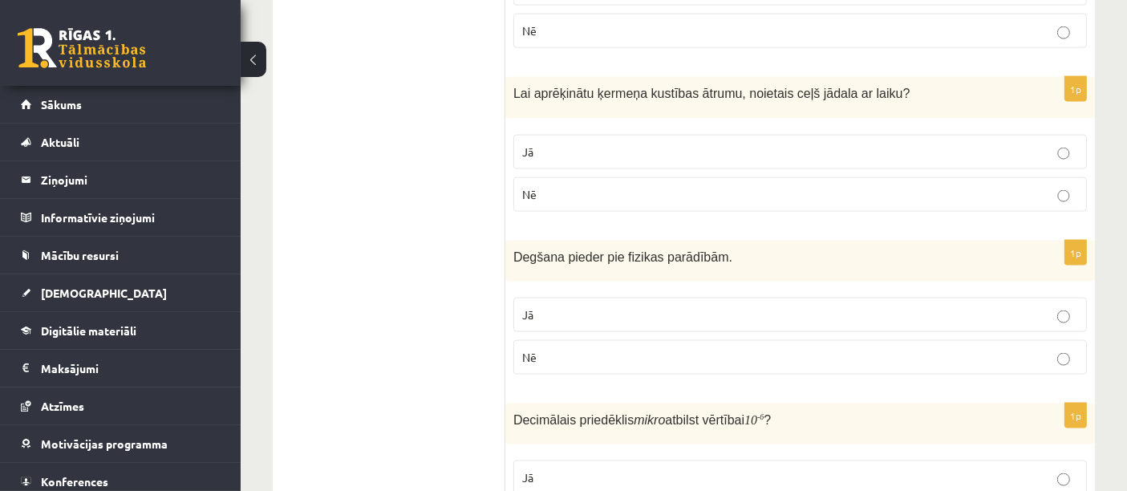
click at [592, 199] on label "Nē" at bounding box center [800, 194] width 574 height 34
click at [582, 363] on label "Nē" at bounding box center [800, 357] width 574 height 34
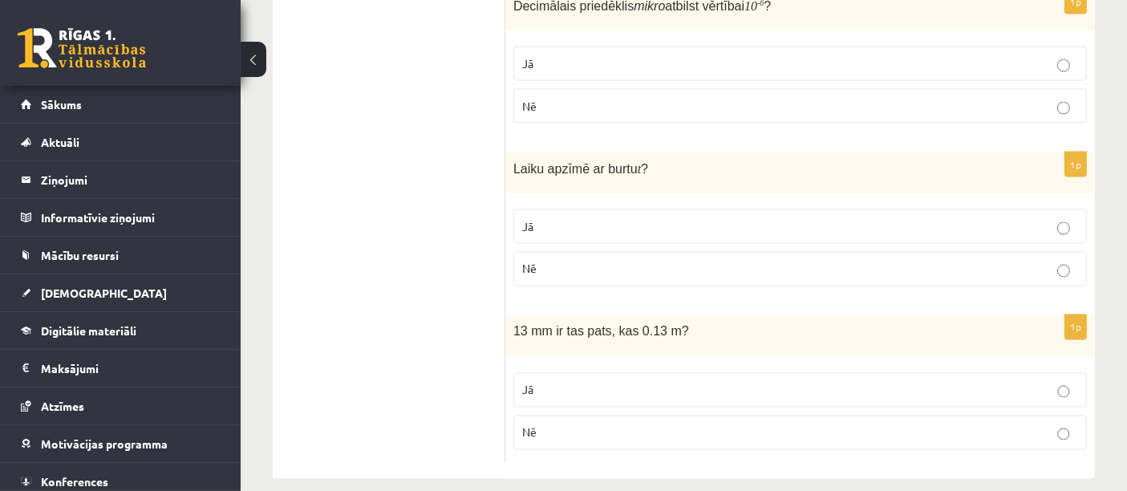
scroll to position [2797, 0]
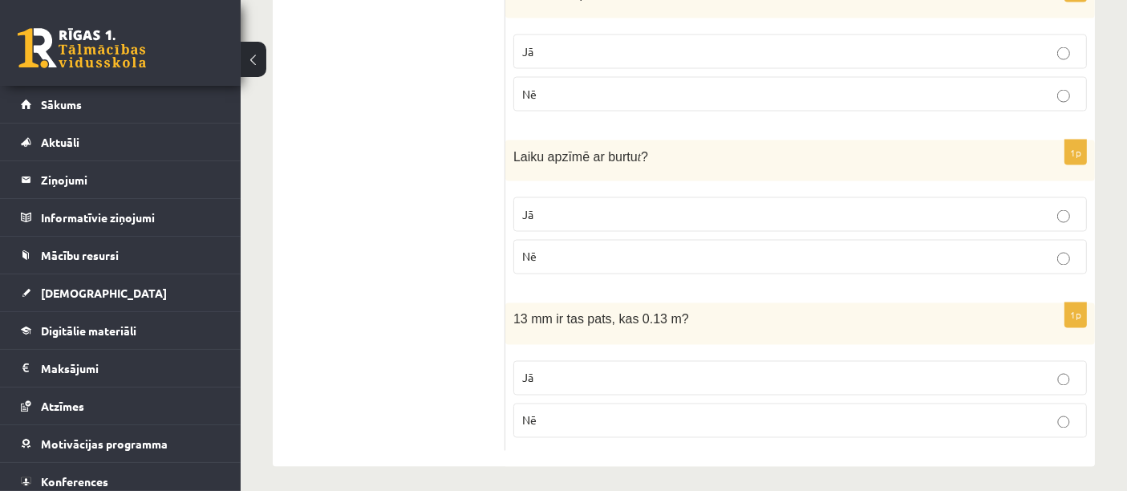
click at [618, 412] on p "Nē" at bounding box center [800, 420] width 556 height 17
click at [627, 213] on p "Jā" at bounding box center [800, 214] width 556 height 17
click at [563, 43] on p "Jā" at bounding box center [800, 51] width 556 height 17
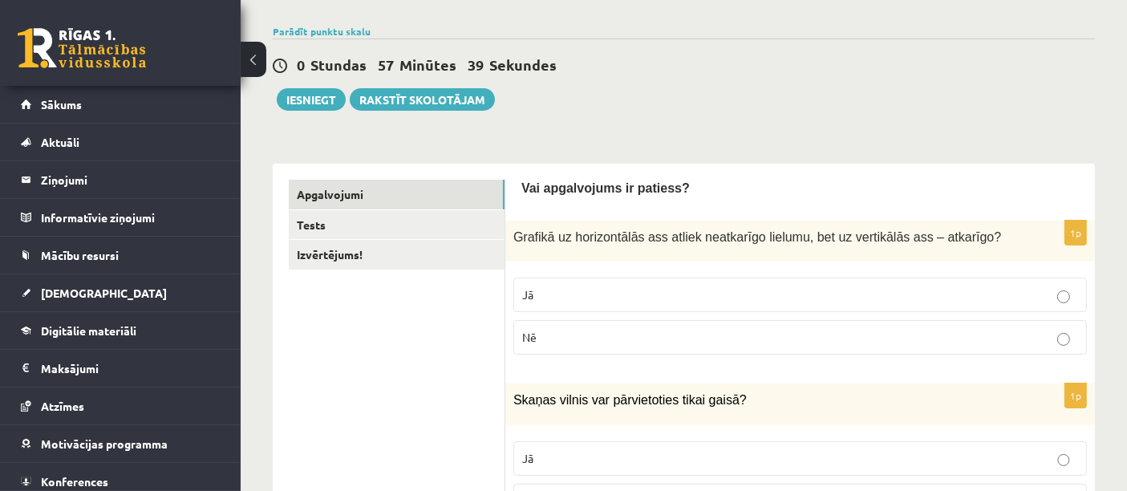
scroll to position [0, 0]
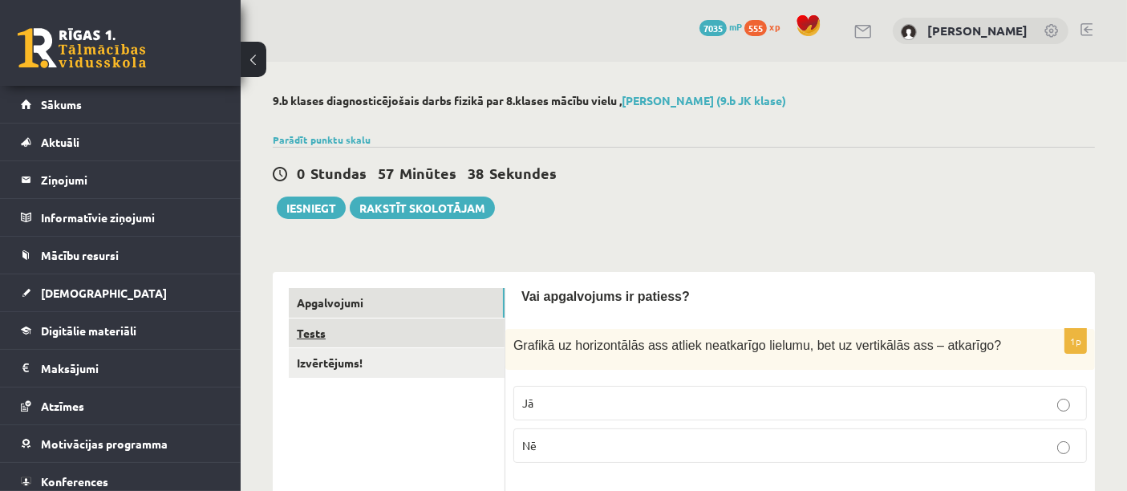
click at [389, 339] on link "Tests" at bounding box center [397, 333] width 216 height 30
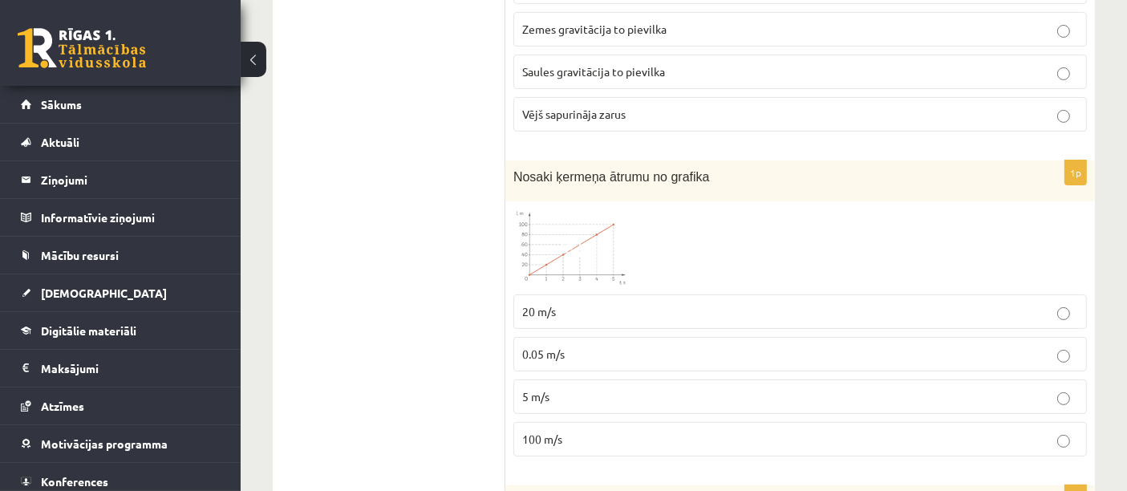
scroll to position [401, 0]
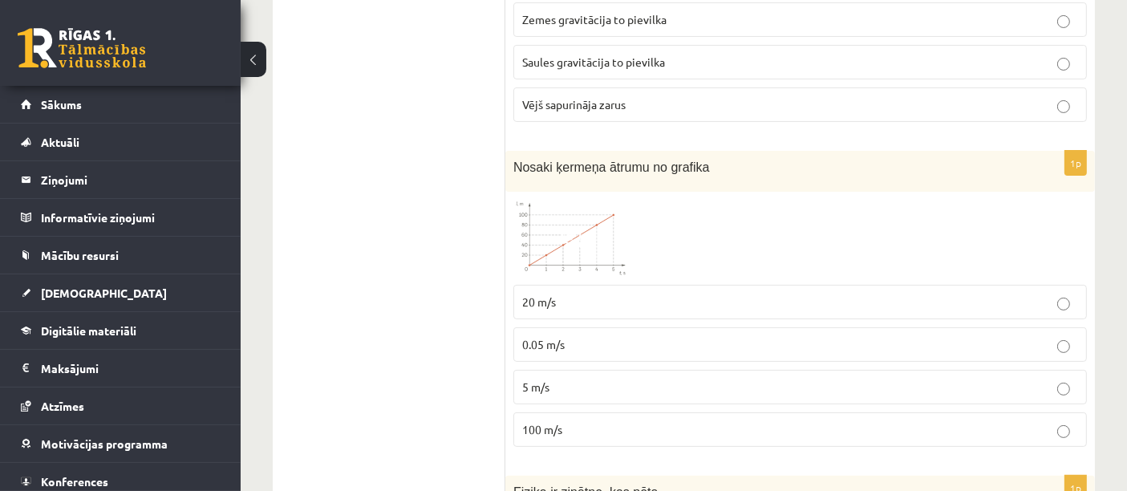
click at [553, 223] on img at bounding box center [573, 238] width 120 height 77
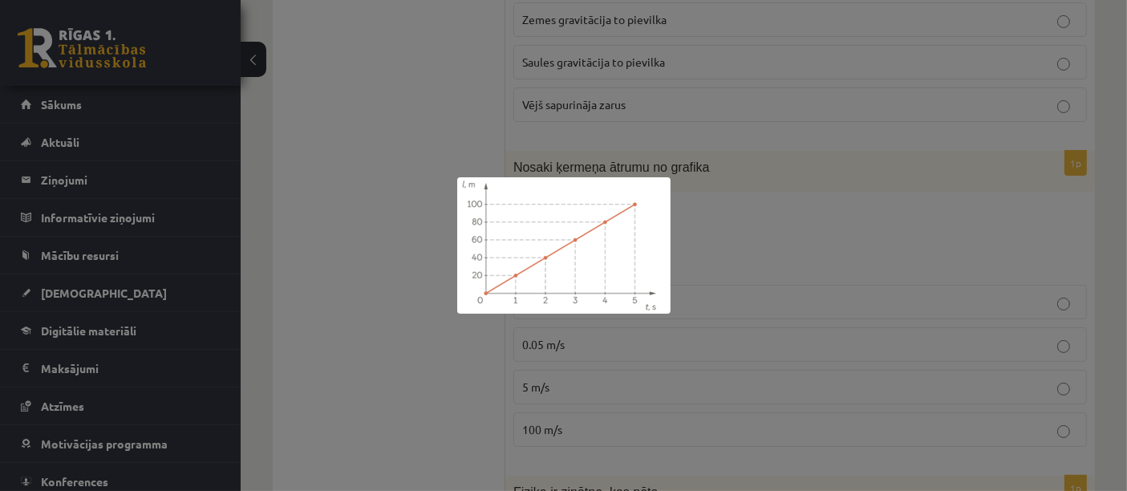
click at [424, 347] on div at bounding box center [563, 245] width 1127 height 491
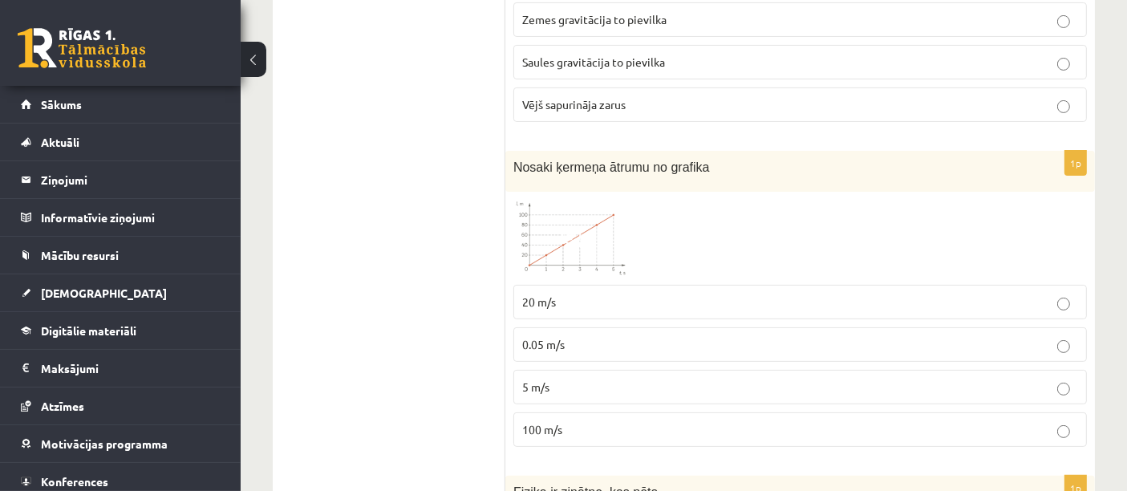
click at [586, 246] on span at bounding box center [575, 238] width 26 height 26
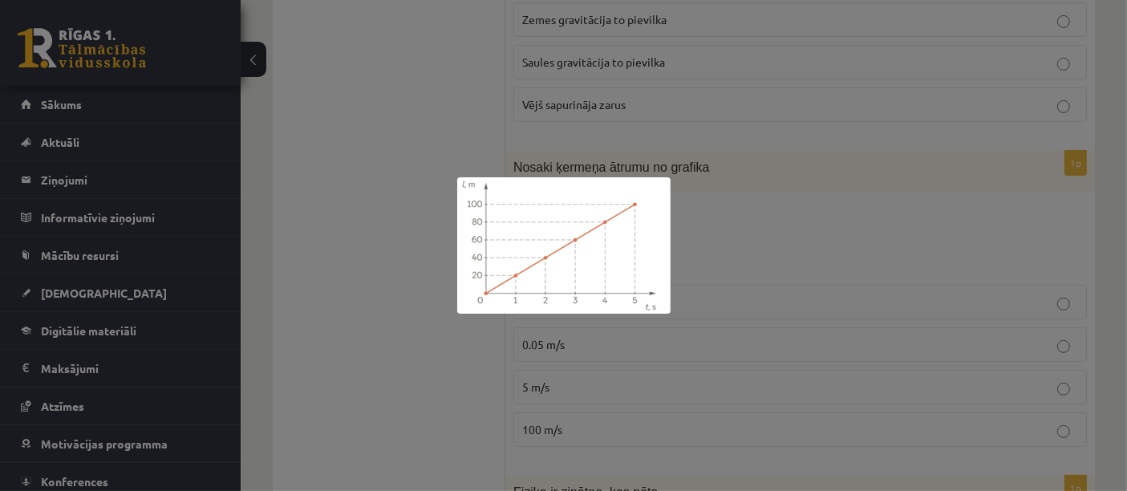
click at [489, 375] on div at bounding box center [563, 245] width 1127 height 491
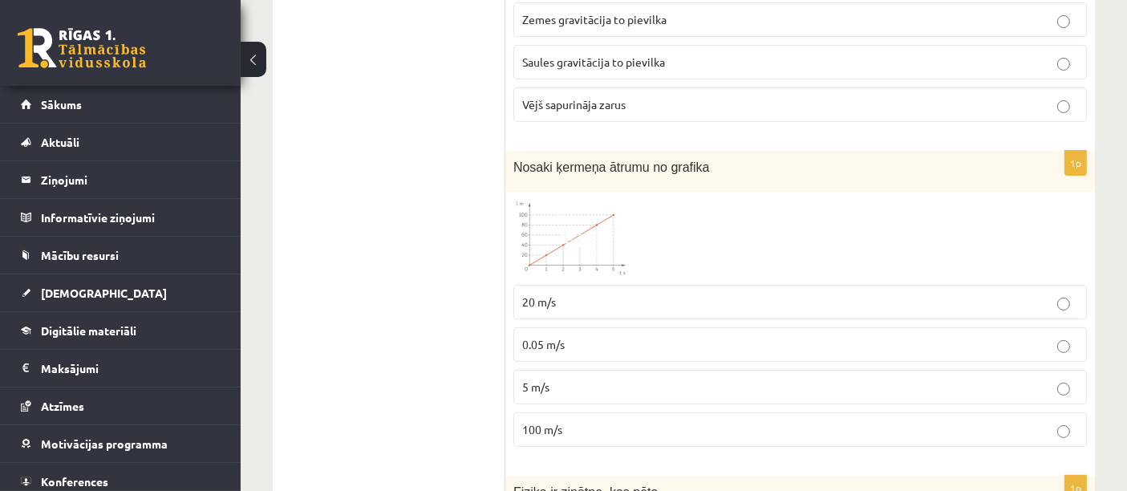
click at [568, 298] on p "20 m/s" at bounding box center [800, 302] width 556 height 17
click at [570, 257] on img at bounding box center [573, 238] width 120 height 77
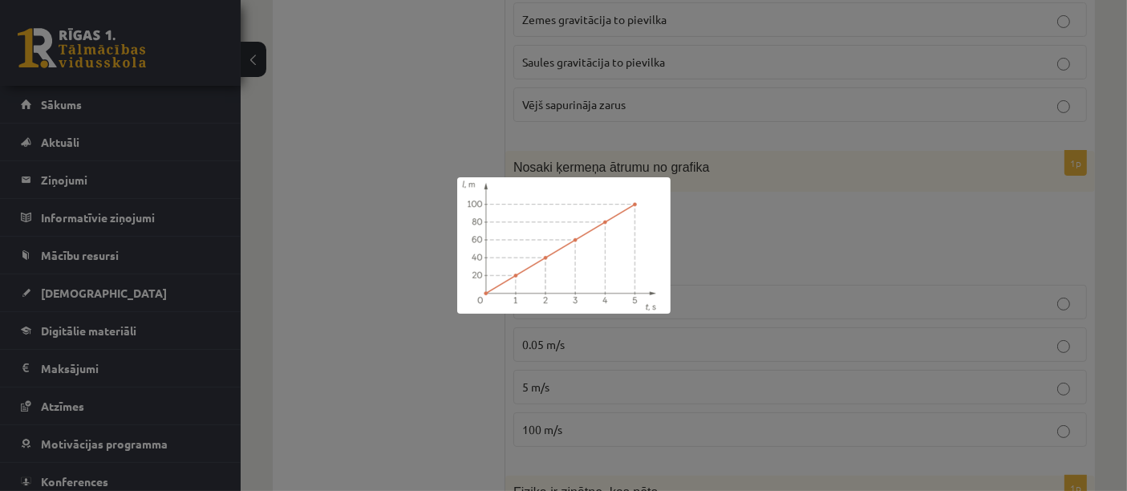
click at [475, 383] on div at bounding box center [563, 245] width 1127 height 491
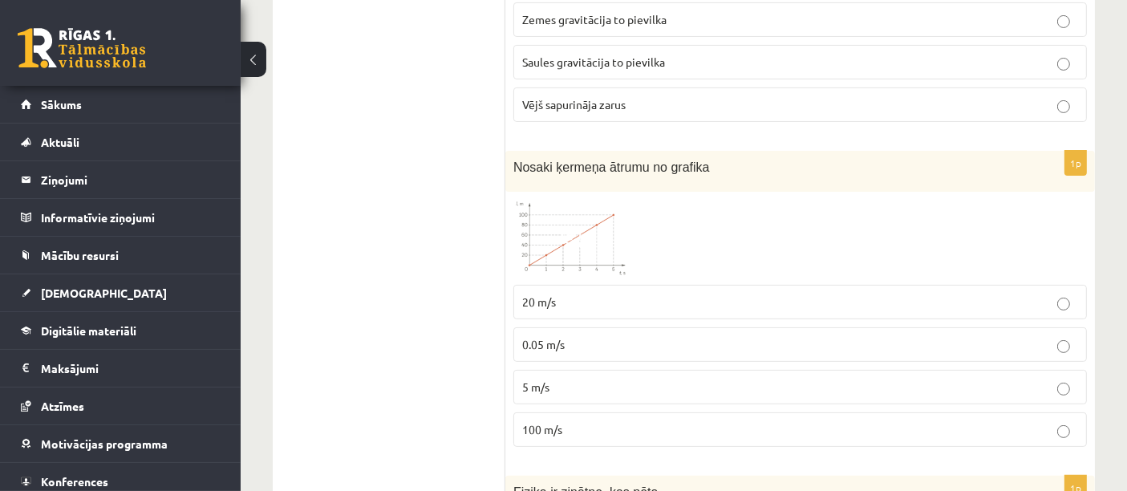
click at [575, 200] on img at bounding box center [573, 238] width 120 height 77
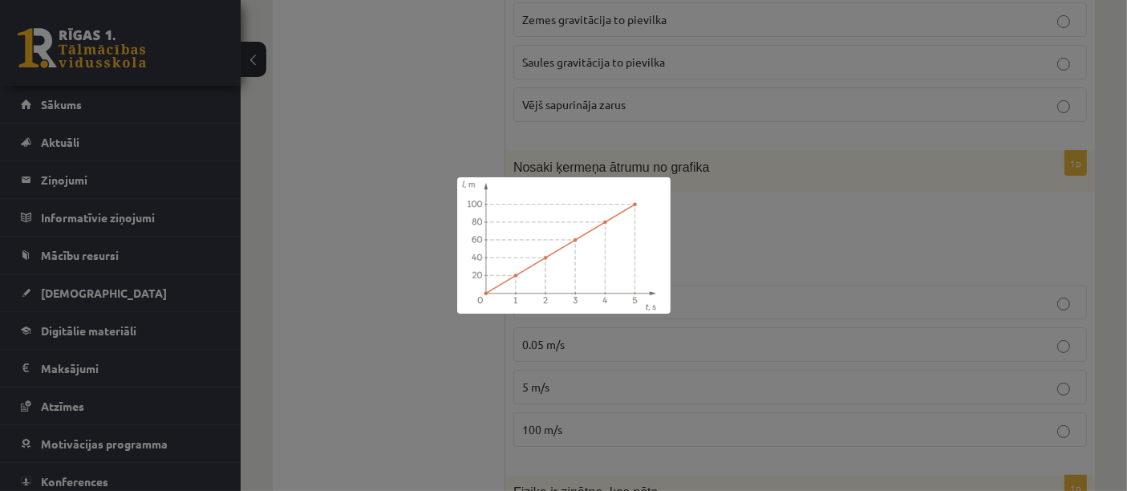
click at [480, 402] on div at bounding box center [563, 245] width 1127 height 491
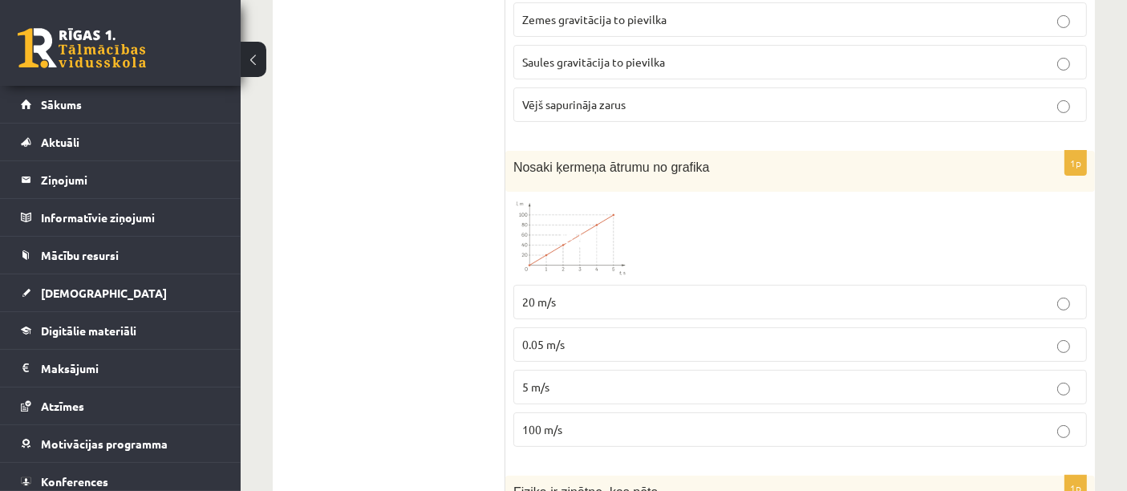
click at [571, 427] on p "100 m/s" at bounding box center [800, 429] width 556 height 17
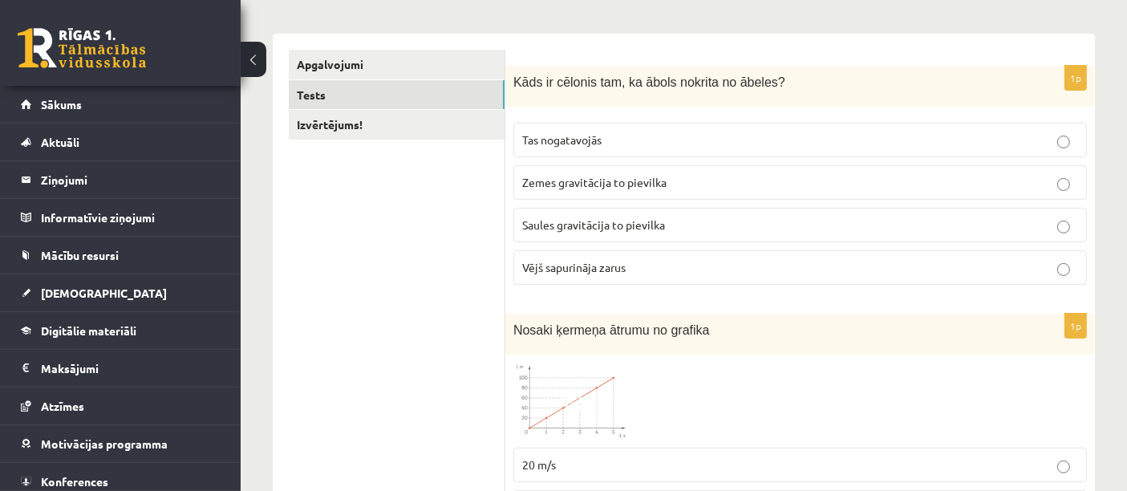
scroll to position [239, 0]
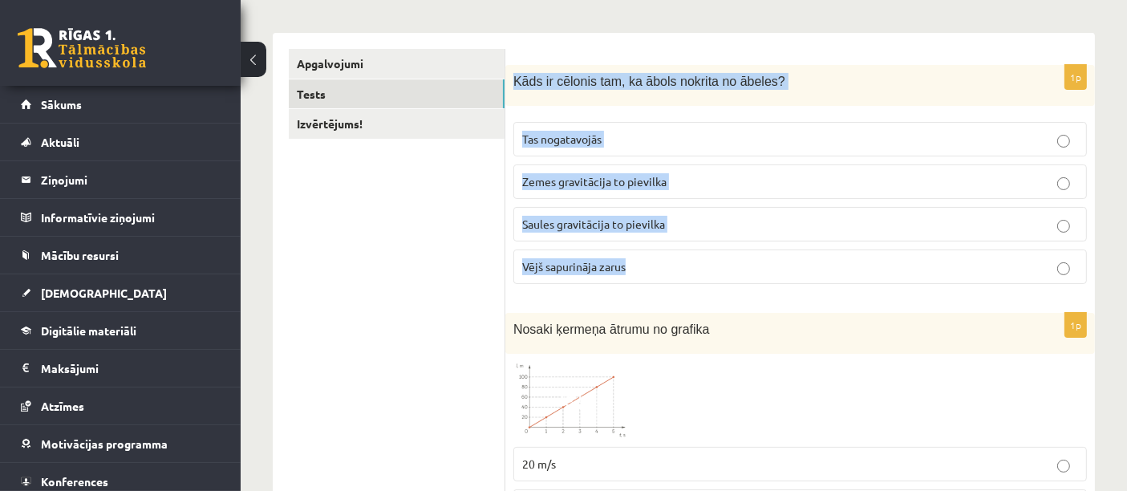
drag, startPoint x: 513, startPoint y: 83, endPoint x: 659, endPoint y: 255, distance: 225.3
click at [659, 255] on div "1p Kāds ir cēlonis tam, ka ābols nokrita no ābeles? Tas nogatavojās Zemes gravi…" at bounding box center [800, 181] width 590 height 232
copy div "Kāds ir cēlonis tam, ka ābols nokrita no ābeles? Tas nogatavojās Zemes gravitāc…"
click at [548, 180] on span "Zemes gravitācija to pievilka" at bounding box center [594, 181] width 144 height 14
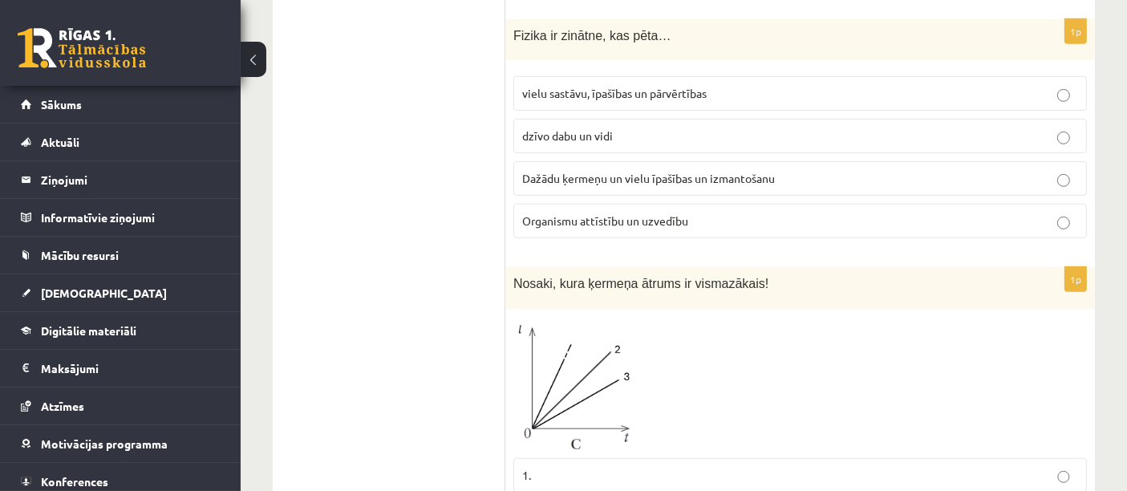
scroll to position [853, 0]
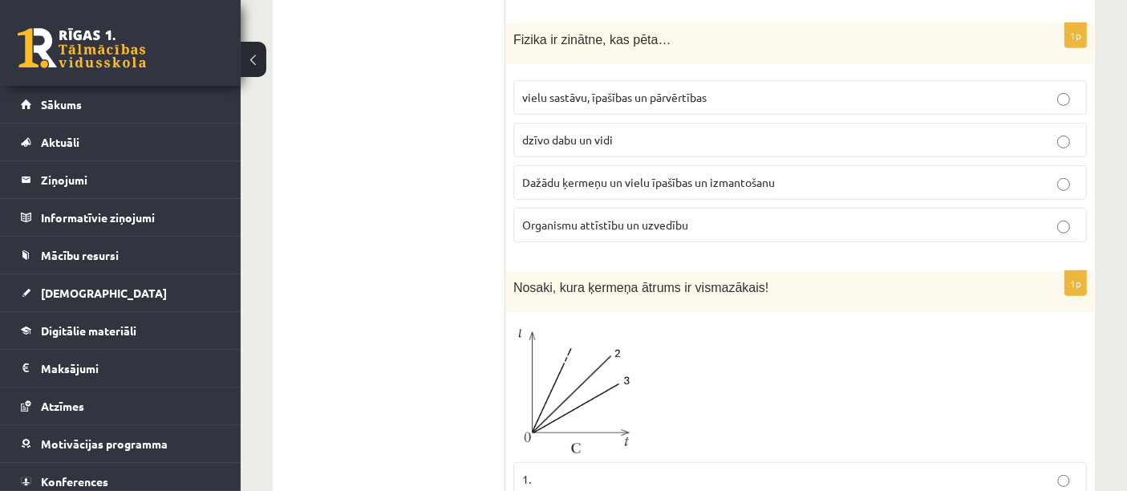
click at [627, 180] on span "Dažādu ķermeņu un vielu īpašības un izmantošanu" at bounding box center [648, 182] width 253 height 14
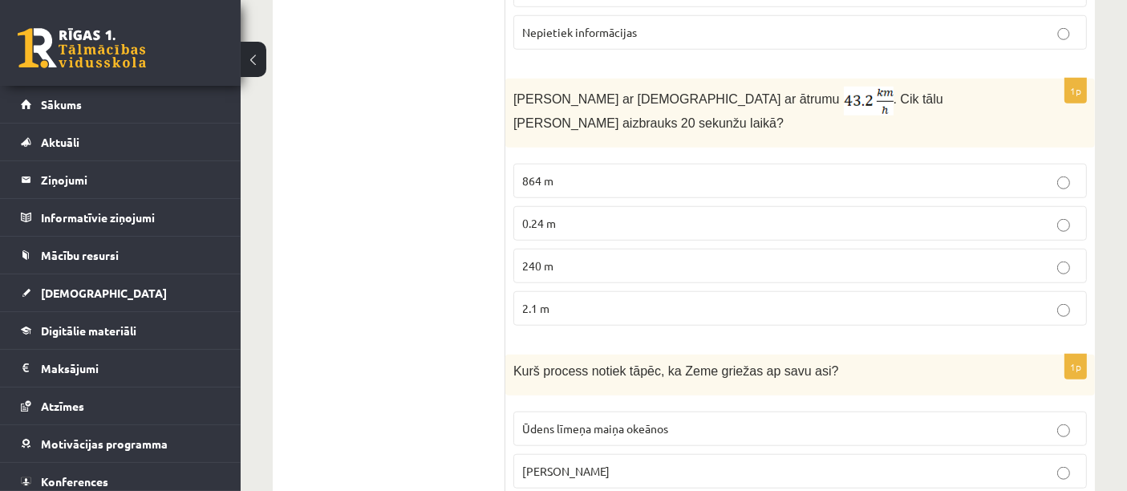
scroll to position [1427, 0]
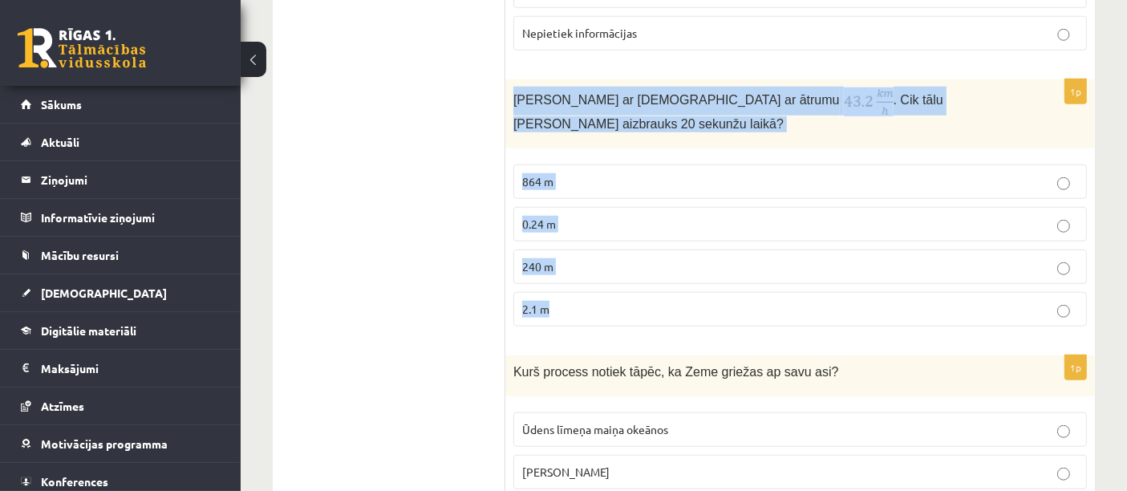
drag, startPoint x: 513, startPoint y: 92, endPoint x: 972, endPoint y: 288, distance: 499.6
click at [972, 288] on div "1p Anna brauc ar skrituļslidām ar ātrumu . Cik tālu Anna aizbrauks 20 sekunžu l…" at bounding box center [800, 209] width 590 height 260
copy div "Anna brauc ar skrituļslidām ar ātrumu . Cik tālu Anna aizbrauks 20 sekunžu laik…"
click at [862, 41] on label "Nepietiek informācijas" at bounding box center [800, 33] width 574 height 34
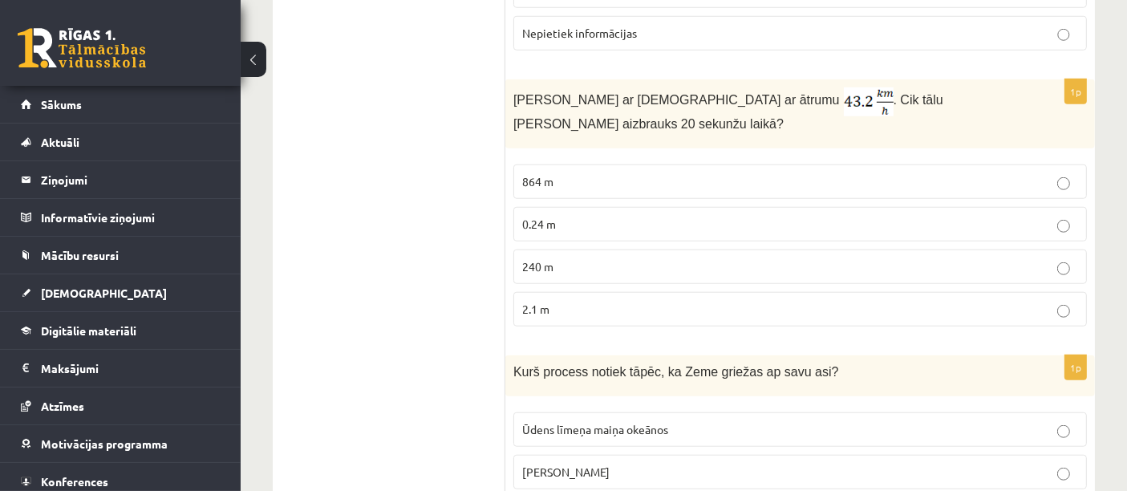
click at [654, 292] on label "2.1 m" at bounding box center [800, 309] width 574 height 34
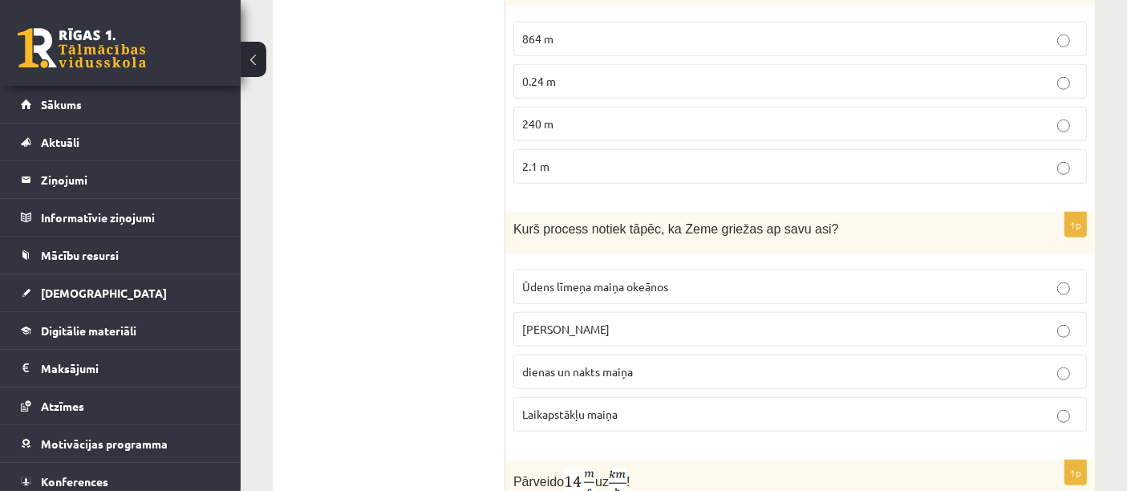
scroll to position [1566, 0]
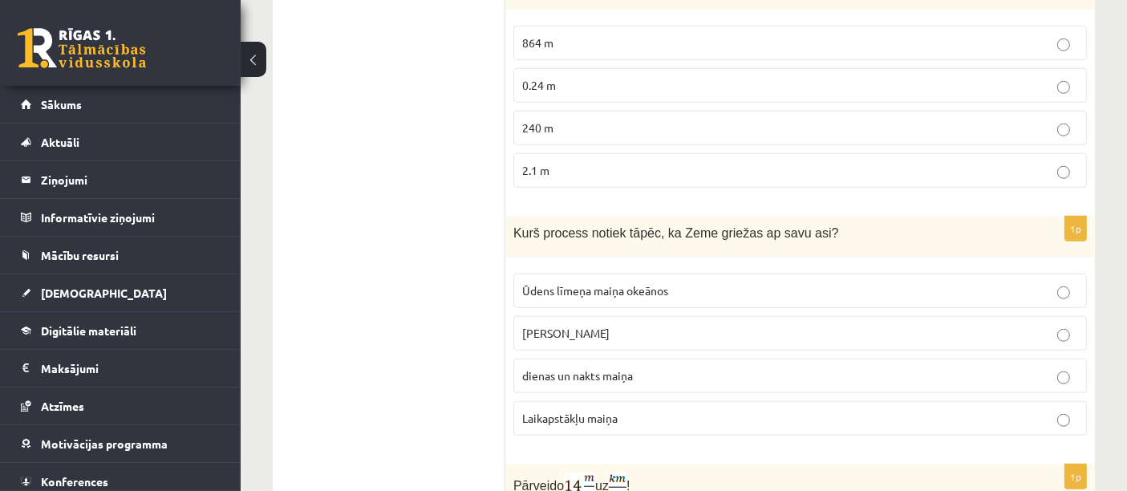
click at [701, 120] on p "240 m" at bounding box center [800, 128] width 556 height 17
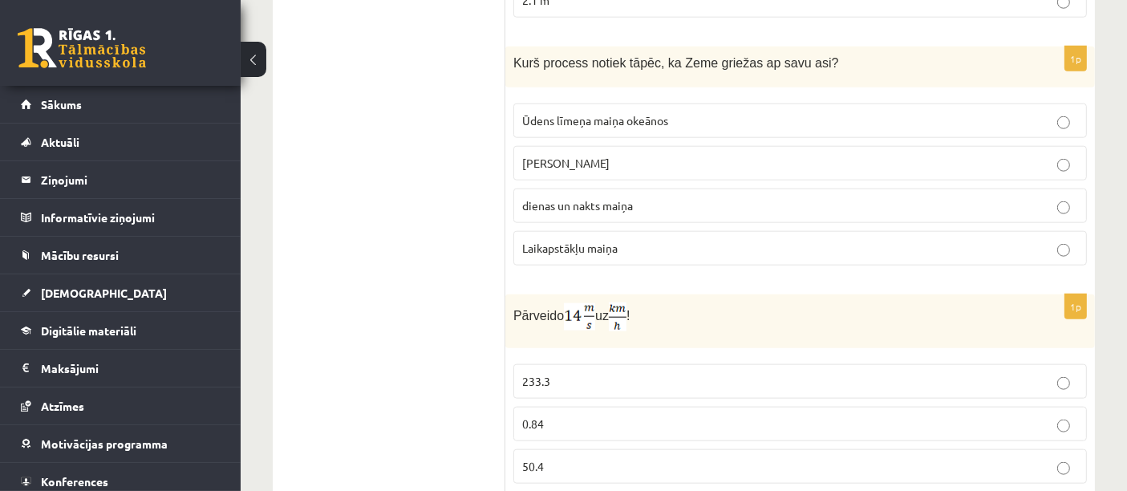
scroll to position [1727, 0]
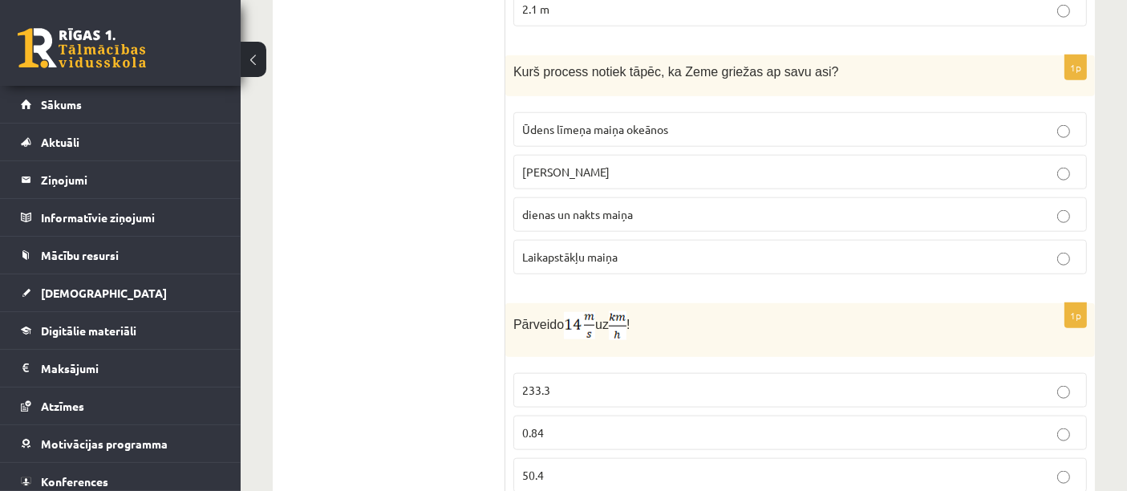
click at [566, 160] on label "gadalaiku maiņa" at bounding box center [800, 172] width 574 height 34
click at [574, 207] on span "dienas un nakts maiņa" at bounding box center [577, 214] width 111 height 14
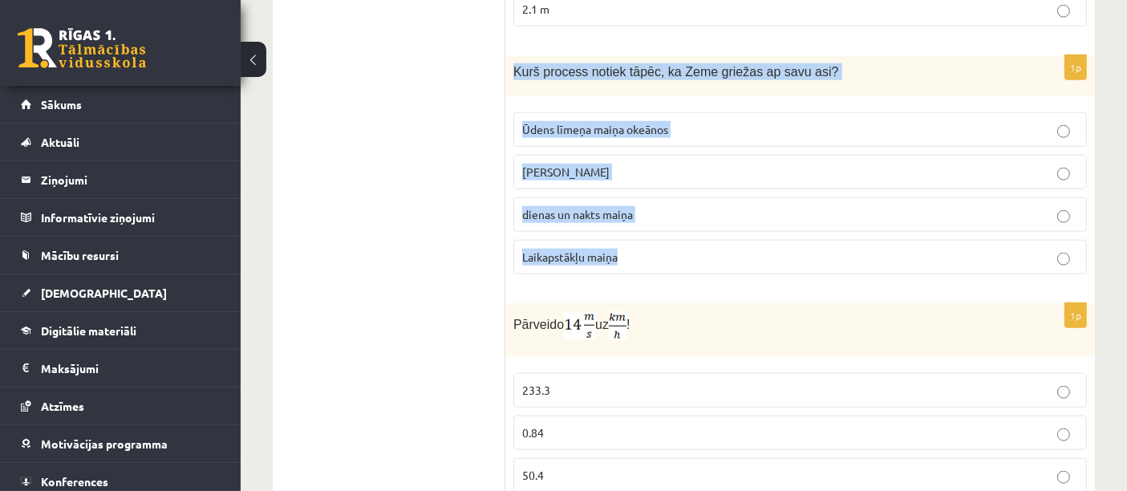
drag, startPoint x: 513, startPoint y: 44, endPoint x: 721, endPoint y: 237, distance: 283.2
click at [721, 237] on div "1p Kurš process notiek tāpēc, ka Zeme griežas ap savu asi? Ūdens līmeņa maiņa o…" at bounding box center [800, 171] width 590 height 232
copy div "Kurš process notiek tāpēc, ka Zeme griežas ap savu asi? Ūdens līmeņa maiņa okeā…"
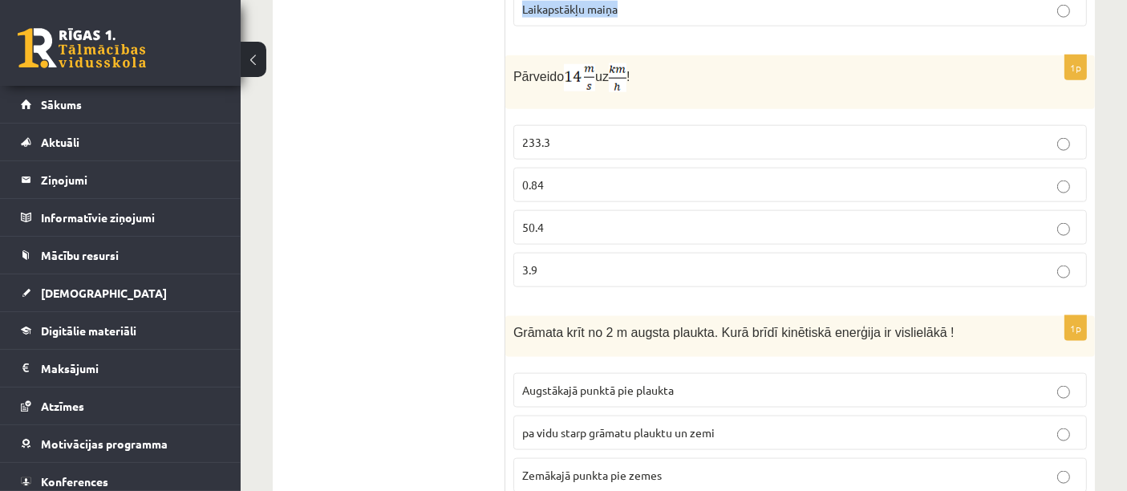
scroll to position [1973, 0]
drag, startPoint x: 514, startPoint y: 54, endPoint x: 677, endPoint y: 67, distance: 163.3
click at [677, 67] on p "Pārveido uz !" at bounding box center [759, 79] width 493 height 29
click at [699, 70] on p "Pārveido uz !" at bounding box center [759, 79] width 493 height 29
click at [570, 66] on img at bounding box center [579, 79] width 31 height 27
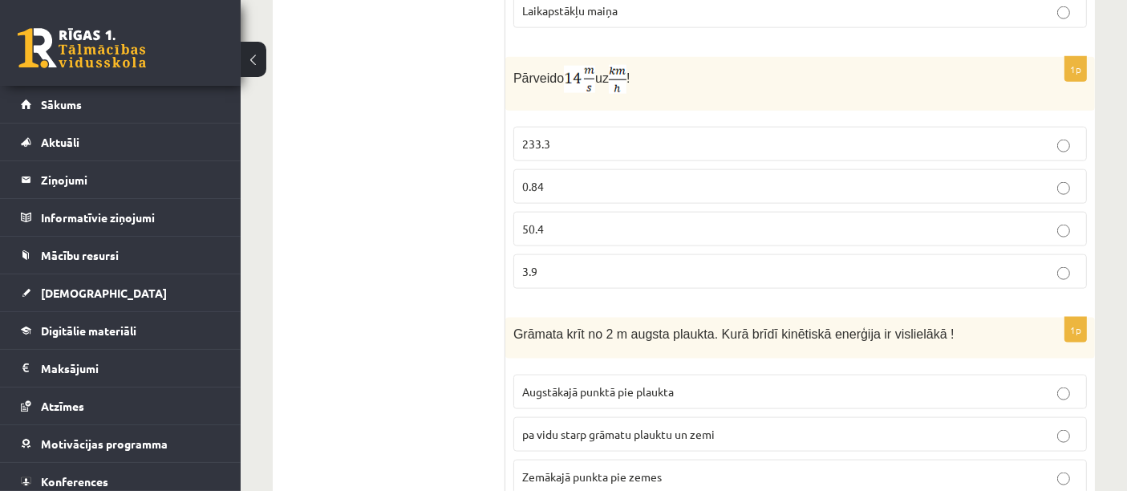
drag, startPoint x: 570, startPoint y: 51, endPoint x: 482, endPoint y: 95, distance: 97.9
click at [482, 95] on ul "Apgalvojumi Tests Izvērtējums!" at bounding box center [397, 189] width 217 height 3748
drag, startPoint x: 484, startPoint y: 47, endPoint x: 515, endPoint y: 56, distance: 32.0
click at [515, 56] on div "**********" at bounding box center [684, 189] width 822 height 3781
click at [674, 65] on p "Pārveido uz !" at bounding box center [759, 79] width 493 height 29
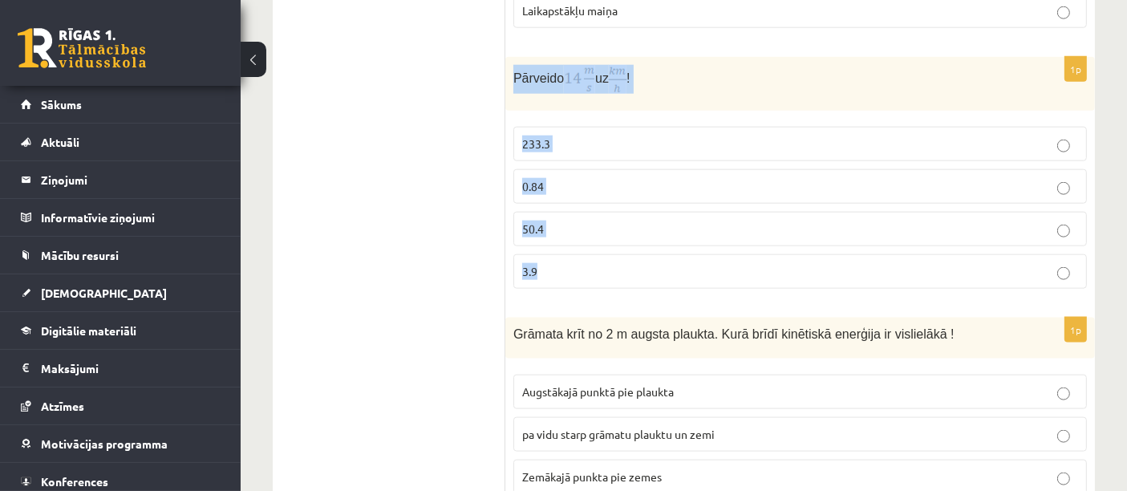
drag, startPoint x: 513, startPoint y: 52, endPoint x: 680, endPoint y: 241, distance: 252.3
click at [680, 241] on div "1p Pārveido uz ! 233.3 0.84 50.4 3.9" at bounding box center [800, 179] width 590 height 245
copy div "Pārveido uz ! 233.3 0.84 50.4 3.9"
click at [597, 221] on p "50.4" at bounding box center [800, 229] width 556 height 17
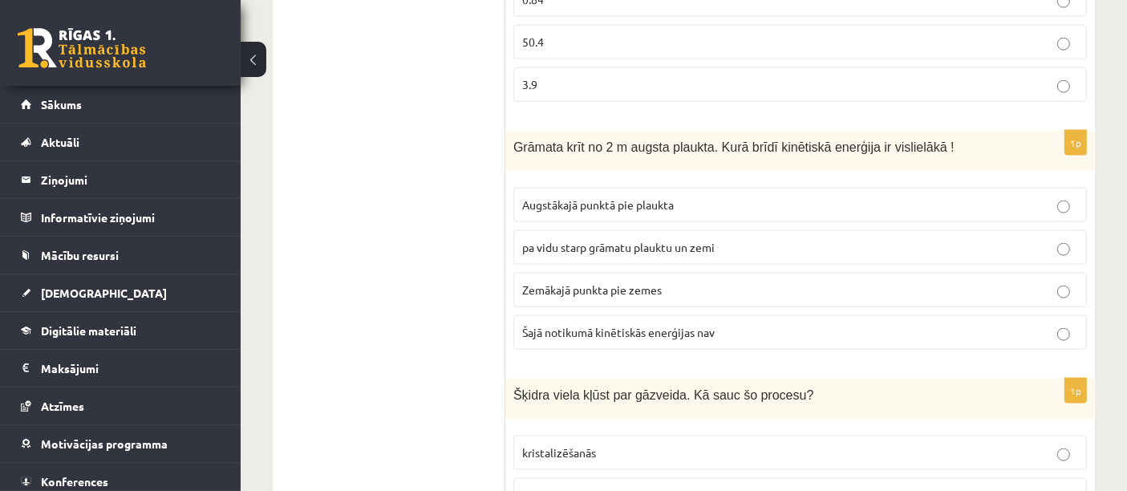
scroll to position [2165, 0]
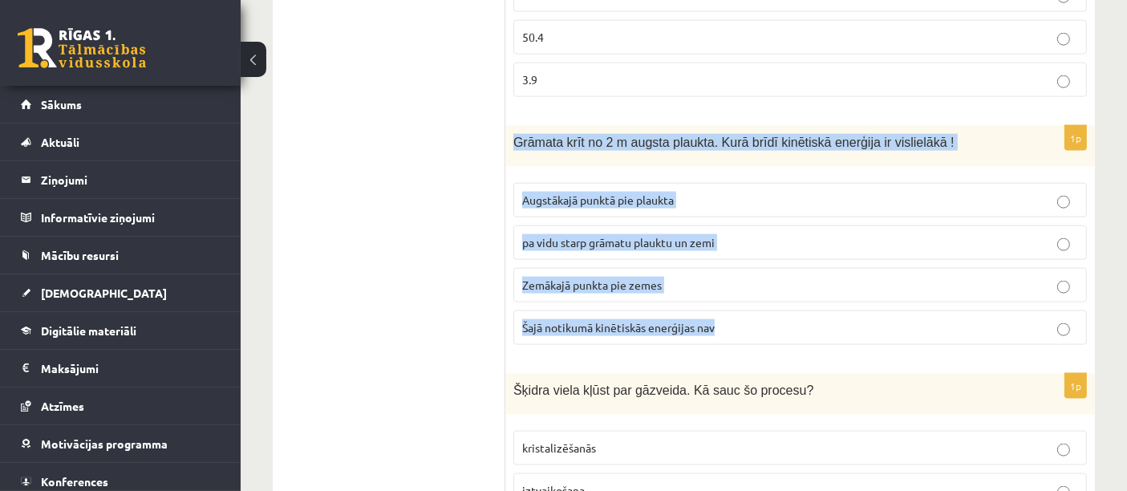
drag, startPoint x: 509, startPoint y: 117, endPoint x: 760, endPoint y: 308, distance: 315.4
click at [760, 308] on div "1p Grāmata krīt no 2 m augsta plaukta. Kurā brīdī kinētiskā enerģija ir visliel…" at bounding box center [800, 242] width 590 height 232
copy div "Grāmata krīt no 2 m augsta plaukta. Kurā brīdī kinētiskā enerģija ir vislielākā…"
click at [586, 277] on p "Zemākajā punkta pie zemes" at bounding box center [800, 285] width 556 height 17
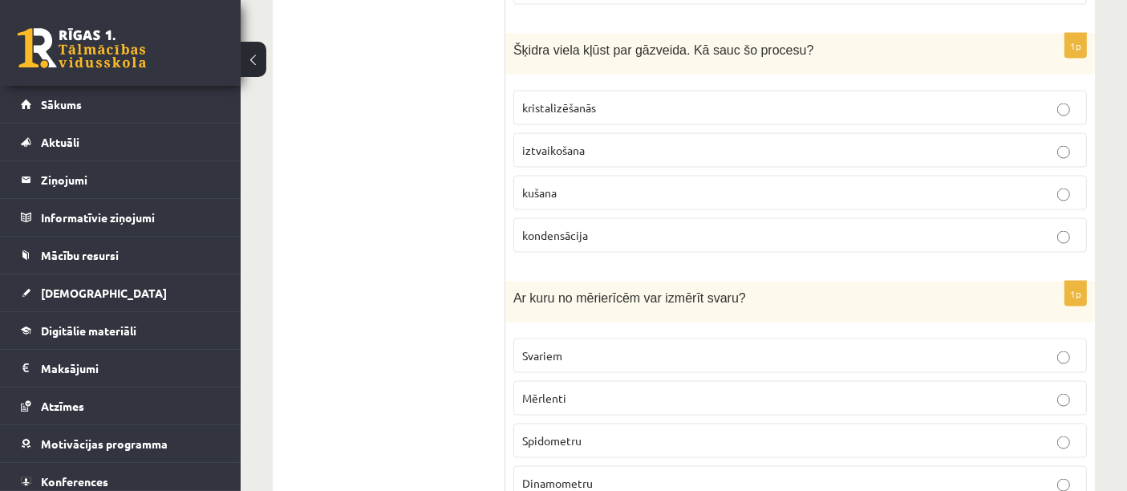
scroll to position [2508, 0]
click at [660, 132] on label "iztvaikošana" at bounding box center [800, 148] width 574 height 34
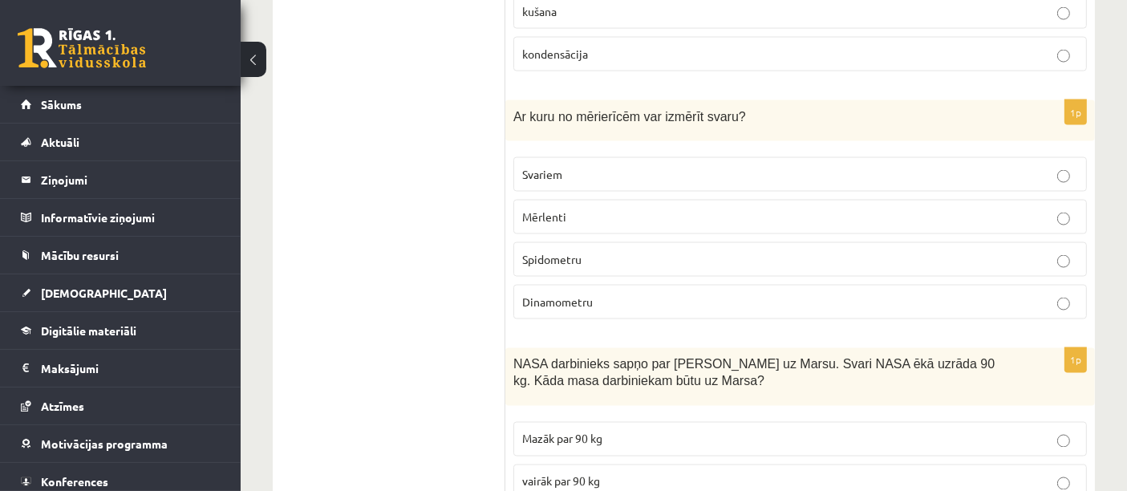
scroll to position [2688, 0]
click at [568, 164] on p "Svariem" at bounding box center [800, 172] width 556 height 17
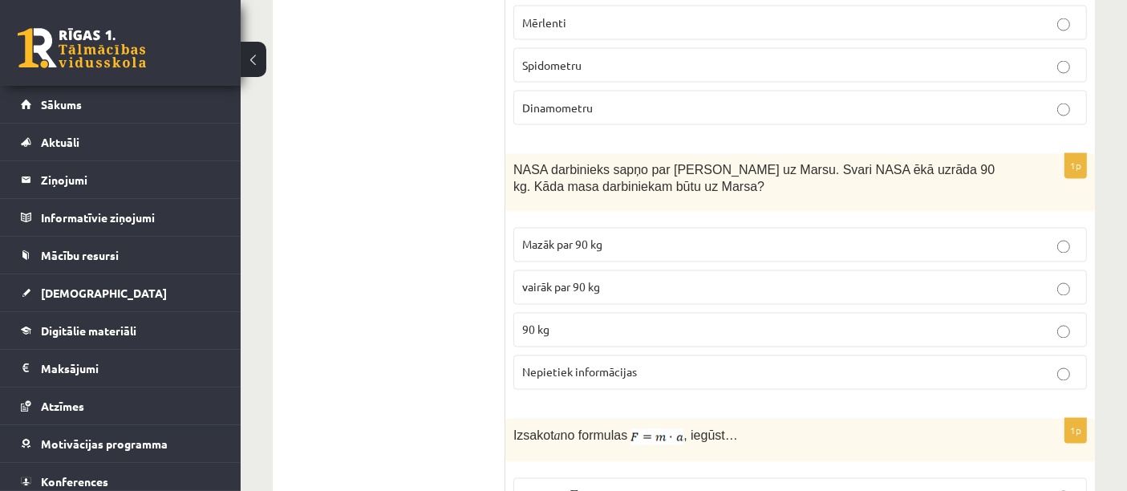
scroll to position [2882, 0]
click at [784, 229] on label "Mazāk par 90 kg" at bounding box center [800, 243] width 574 height 34
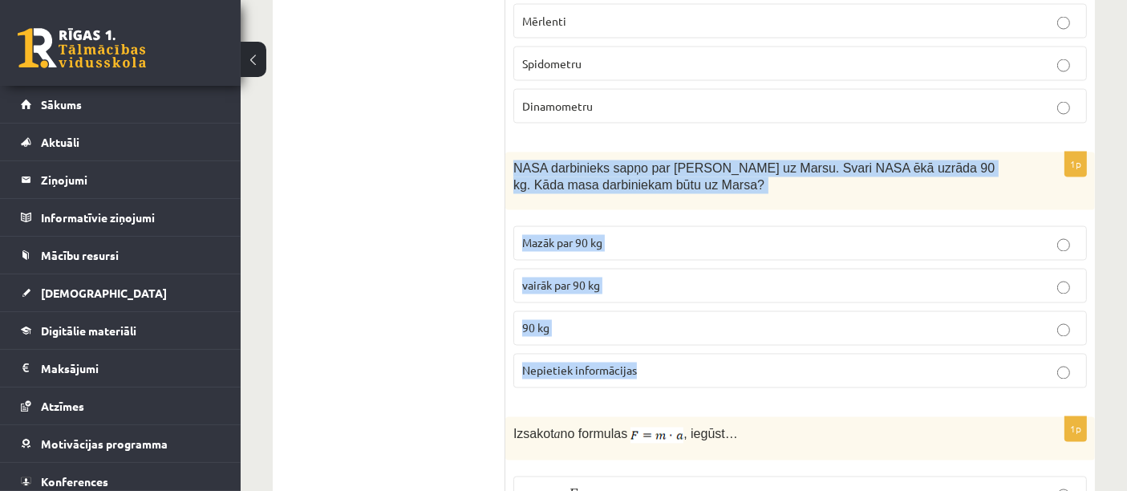
drag, startPoint x: 516, startPoint y: 132, endPoint x: 636, endPoint y: 335, distance: 236.6
click at [636, 335] on div "1p NASA darbinieks sapņo par ceļošanu uz Marsu. Svari NASA ēkā uzrāda 90 kg. Kā…" at bounding box center [800, 276] width 590 height 249
copy div "NASA darbinieks sapņo par ceļošanu uz Marsu. Svari NASA ēkā uzrāda 90 kg. Kāda …"
click at [591, 311] on label "90 kg" at bounding box center [800, 328] width 574 height 34
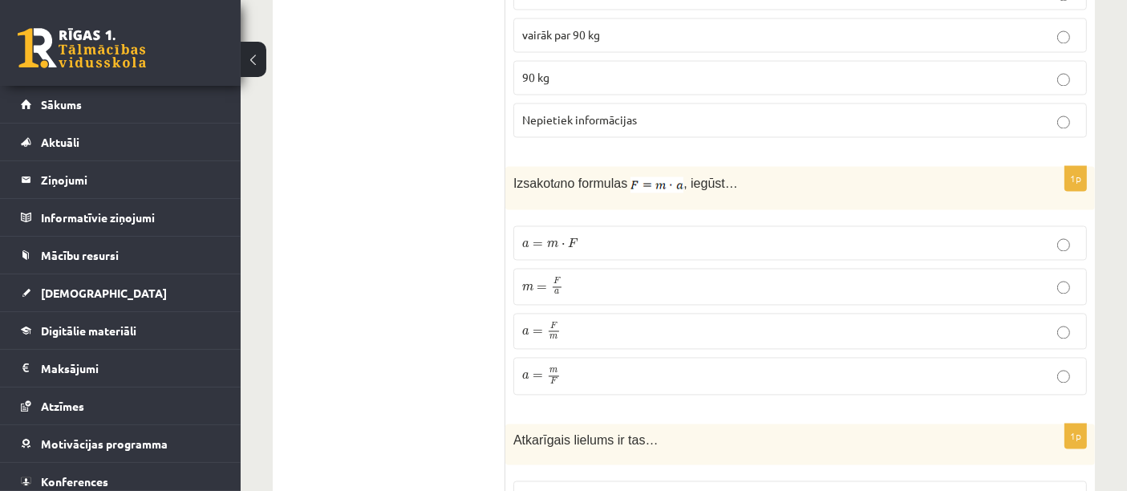
scroll to position [3144, 0]
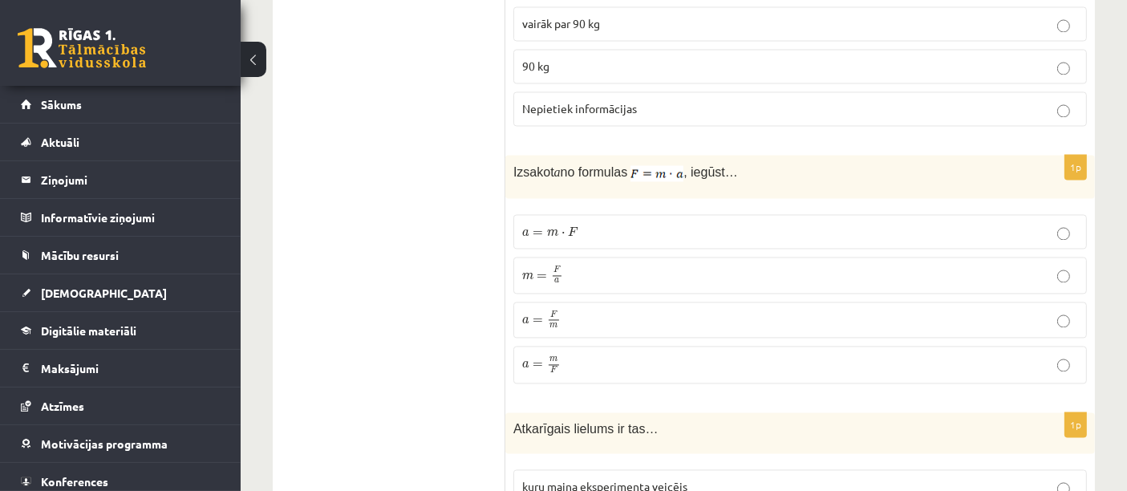
click at [614, 223] on p "a = m ⋅ F a = m ⋅ F" at bounding box center [800, 231] width 556 height 17
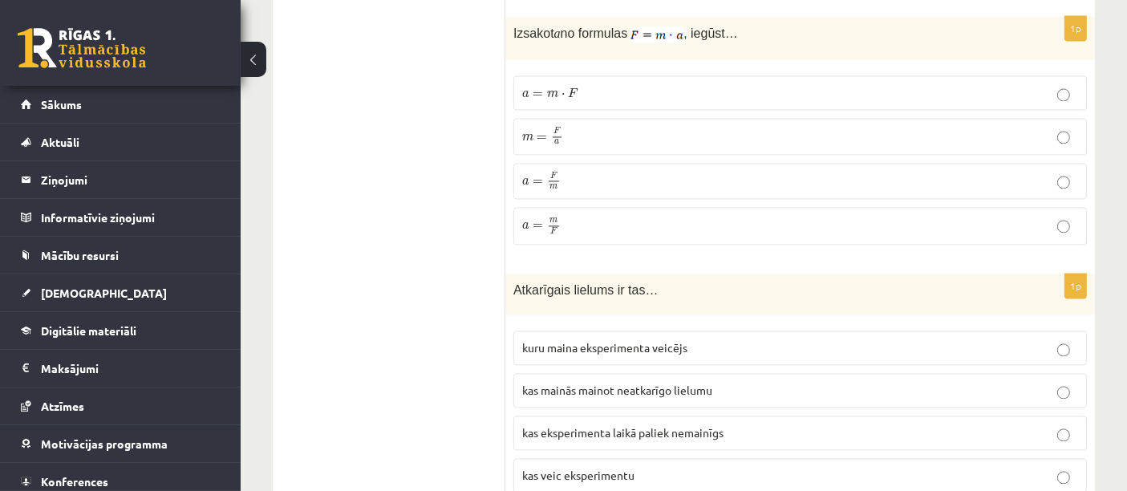
scroll to position [3322, 0]
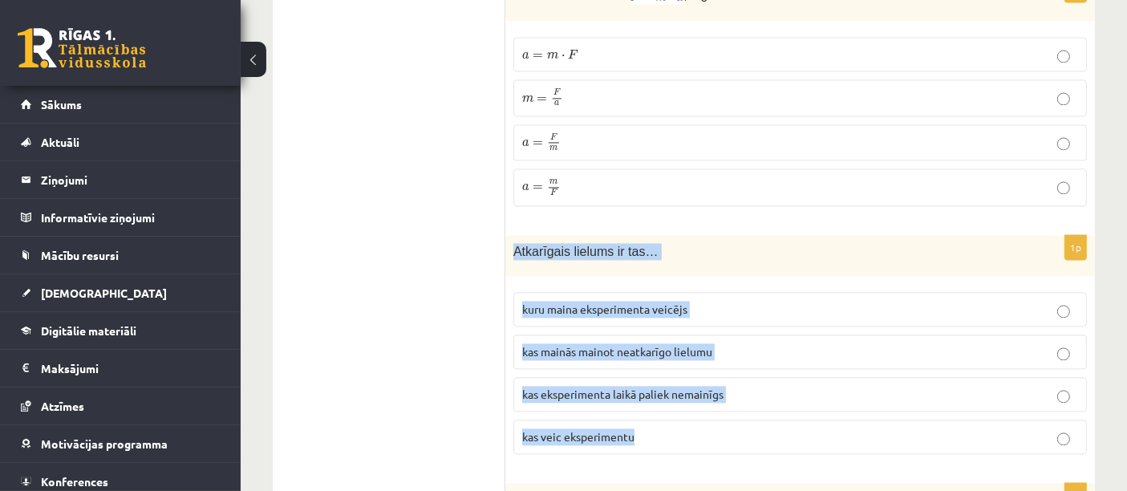
drag, startPoint x: 510, startPoint y: 213, endPoint x: 672, endPoint y: 403, distance: 249.8
click at [672, 403] on div "1p Atkarīgais lielums ir tas… kuru maina eksperimenta veicējs kas mainās mainot…" at bounding box center [800, 351] width 590 height 232
copy div "Atkarīgais lielums ir tas… kuru maina eksperimenta veicējs kas mainās mainot ne…"
click at [570, 344] on span "kas mainās mainot neatkarīgo lielumu" at bounding box center [617, 351] width 190 height 14
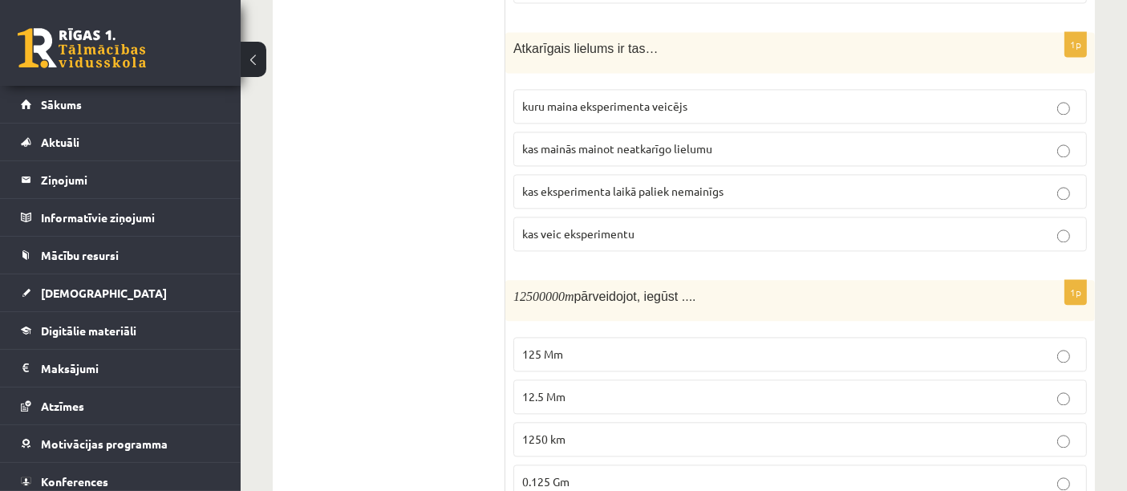
scroll to position [3557, 0]
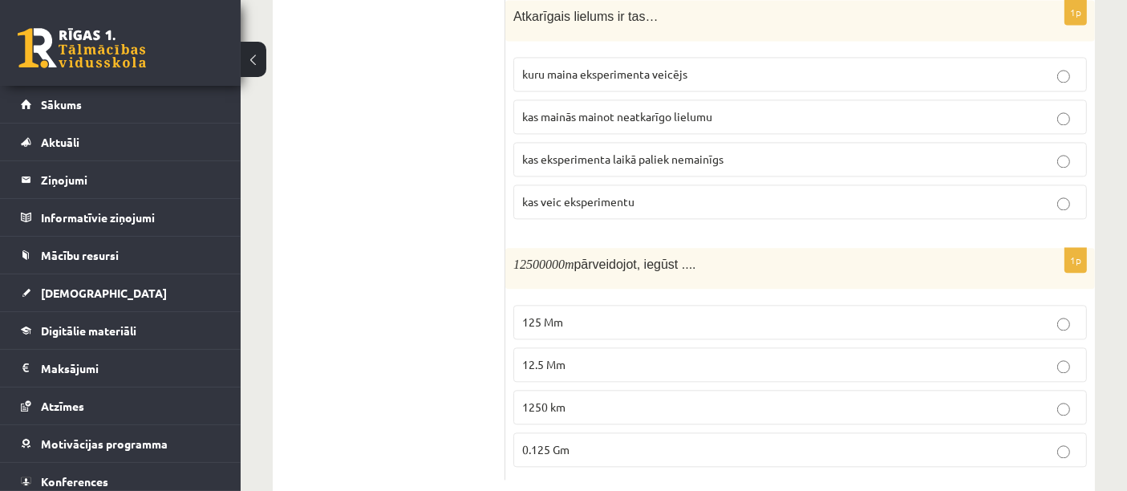
click at [564, 314] on p "125 Mm" at bounding box center [800, 322] width 556 height 17
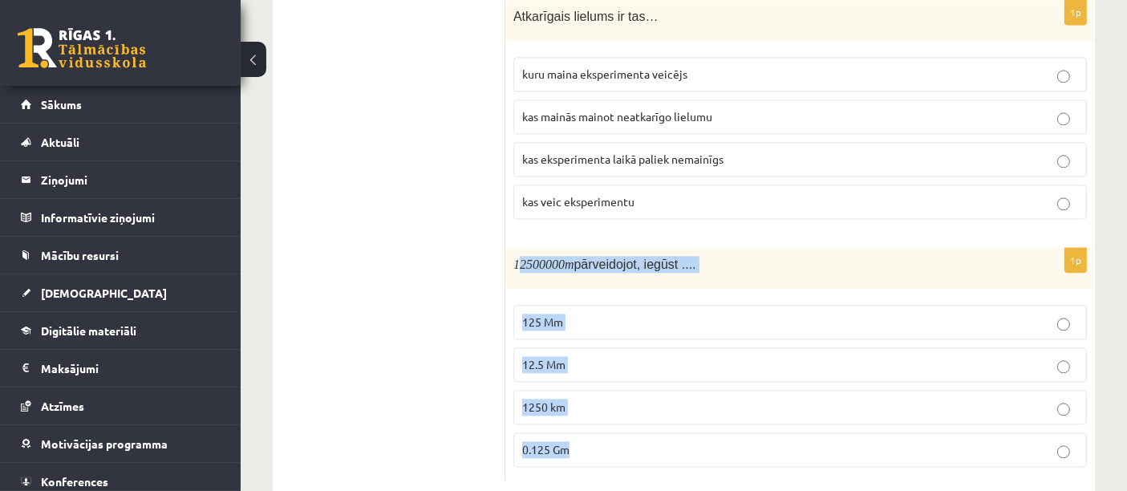
drag, startPoint x: 517, startPoint y: 234, endPoint x: 658, endPoint y: 408, distance: 223.6
click at [658, 408] on div "1p 12500000 m pārveidojot, iegūst .... 125 Mm 12.5 Mm 1250 km 0.125 Gm" at bounding box center [800, 364] width 590 height 232
copy div "2500000 m pārveidojot, iegūst .... 125 Mm 12.5 Mm 1250 km 0.125 Gm"
click at [690, 257] on span "pārveidojot, iegūst ...." at bounding box center [635, 264] width 122 height 14
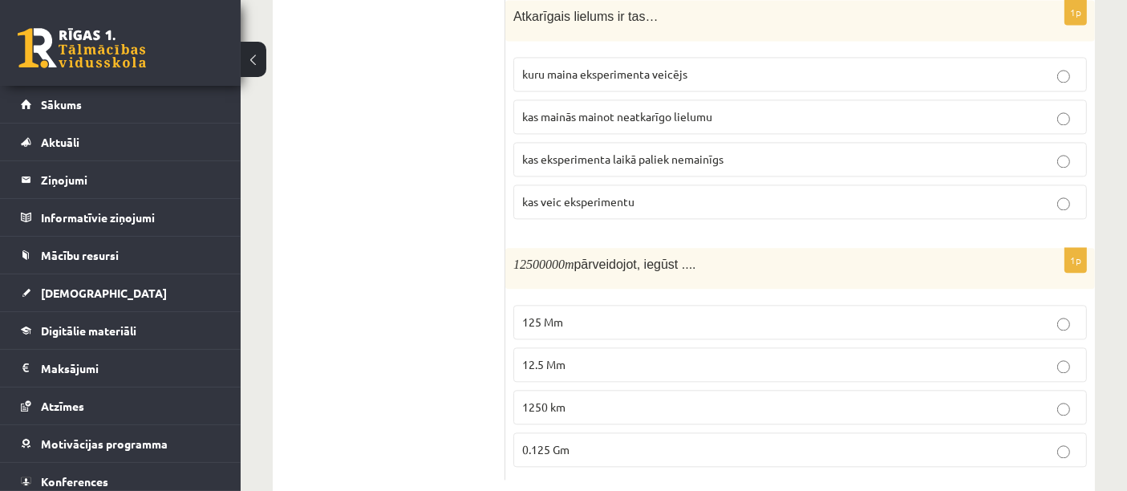
drag, startPoint x: 515, startPoint y: 229, endPoint x: 738, endPoint y: 248, distance: 223.8
click at [738, 248] on div "12500000 m pārveidojot, iegūst ...." at bounding box center [800, 268] width 590 height 41
copy span "12500000 m pārveidojot, iegūst ...."
click at [611, 356] on p "12.5 Mm" at bounding box center [800, 364] width 556 height 17
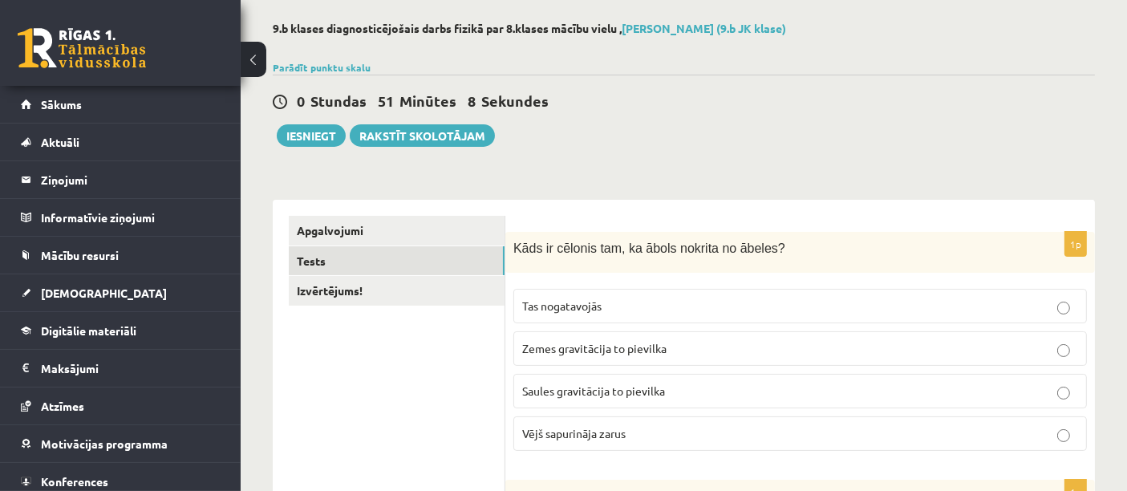
scroll to position [0, 0]
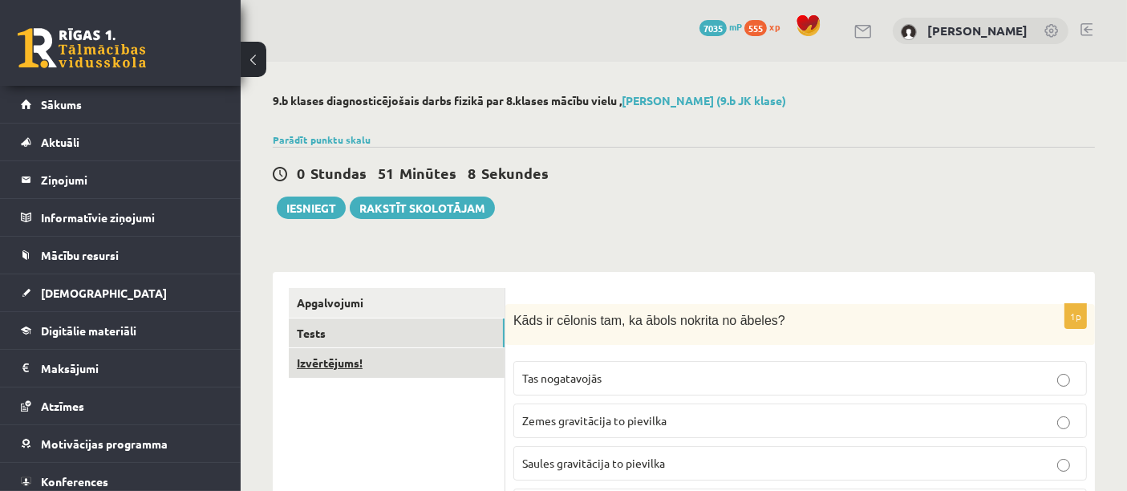
click at [397, 369] on link "Izvērtējums!" at bounding box center [397, 363] width 216 height 30
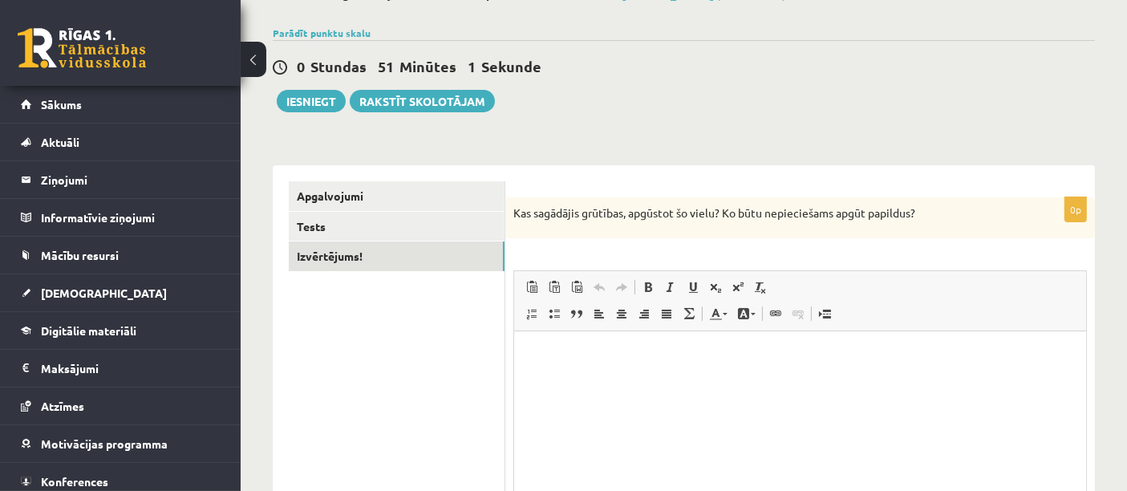
click at [661, 380] on html at bounding box center [799, 355] width 572 height 49
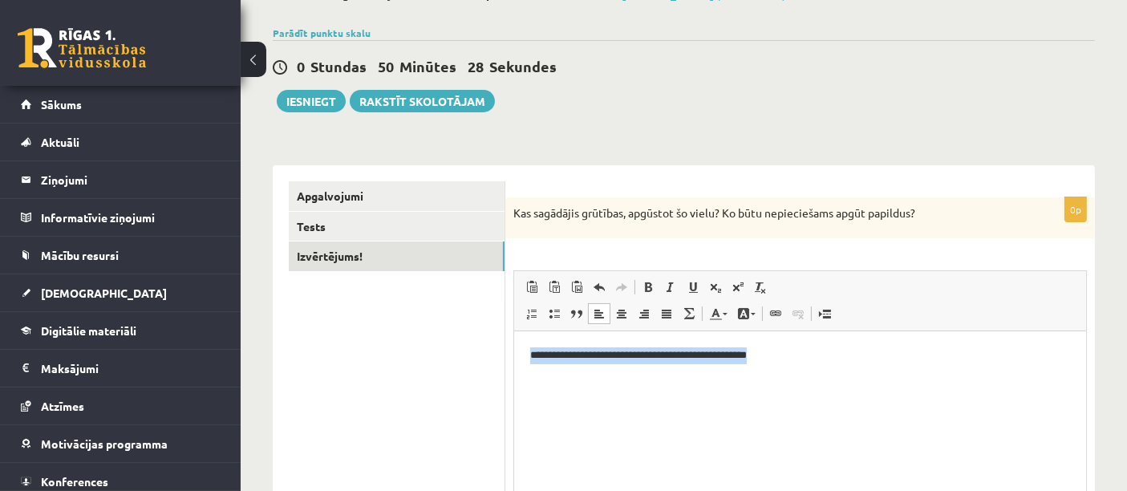
drag, startPoint x: 537, startPoint y: 358, endPoint x: 846, endPoint y: 372, distance: 310.0
click at [846, 372] on html "**********" at bounding box center [799, 355] width 572 height 49
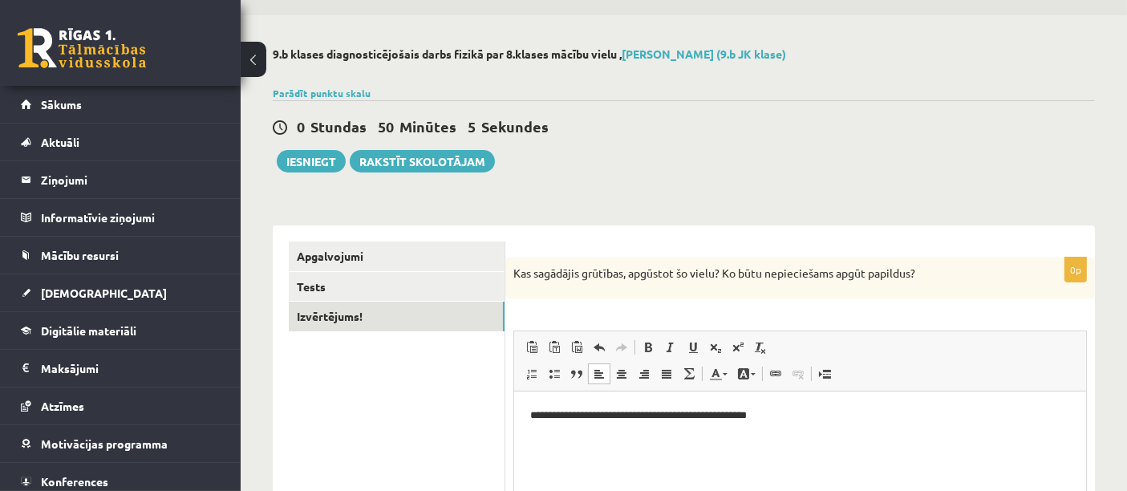
scroll to position [44, 0]
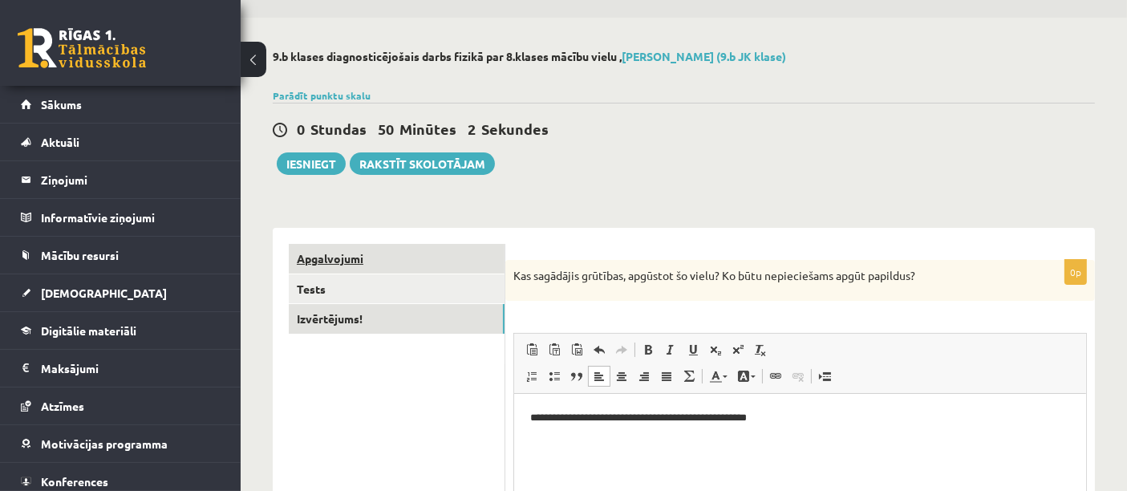
click at [380, 256] on link "Apgalvojumi" at bounding box center [397, 259] width 216 height 30
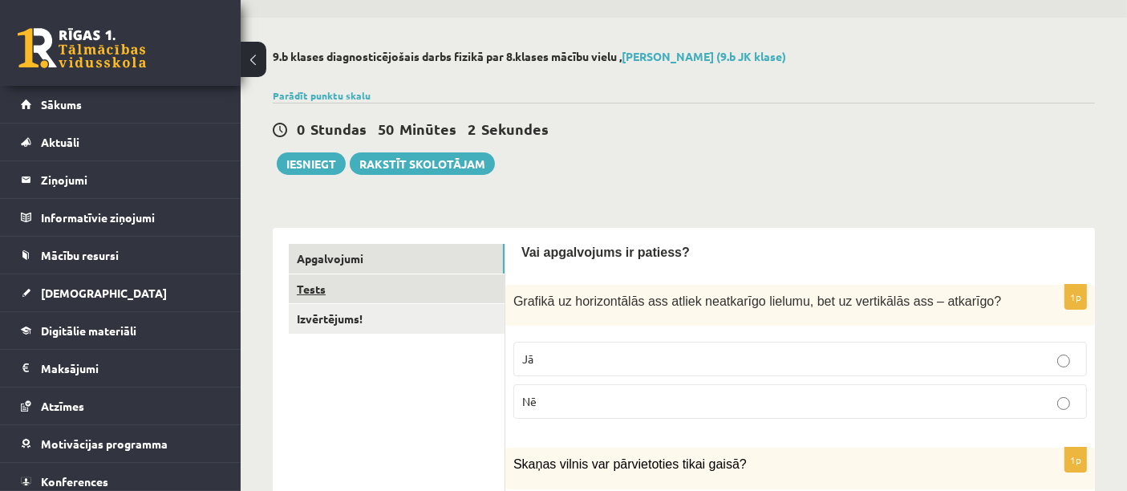
click at [384, 282] on link "Tests" at bounding box center [397, 289] width 216 height 30
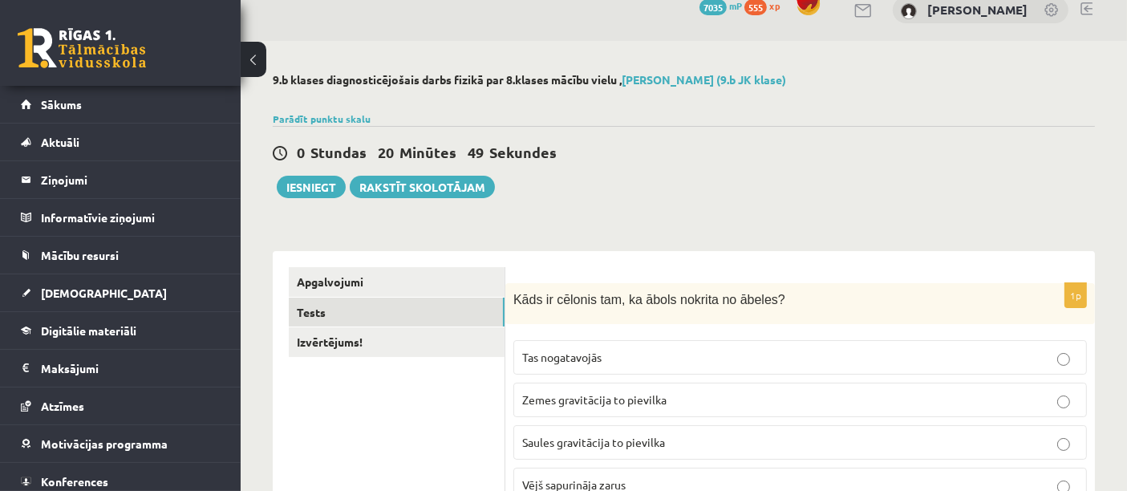
scroll to position [0, 0]
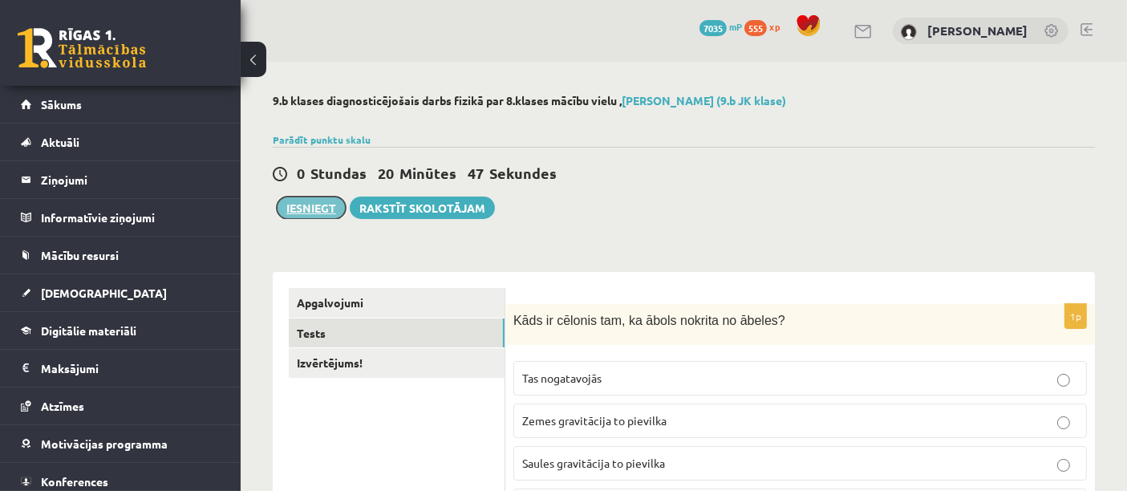
click at [310, 202] on button "Iesniegt" at bounding box center [311, 208] width 69 height 22
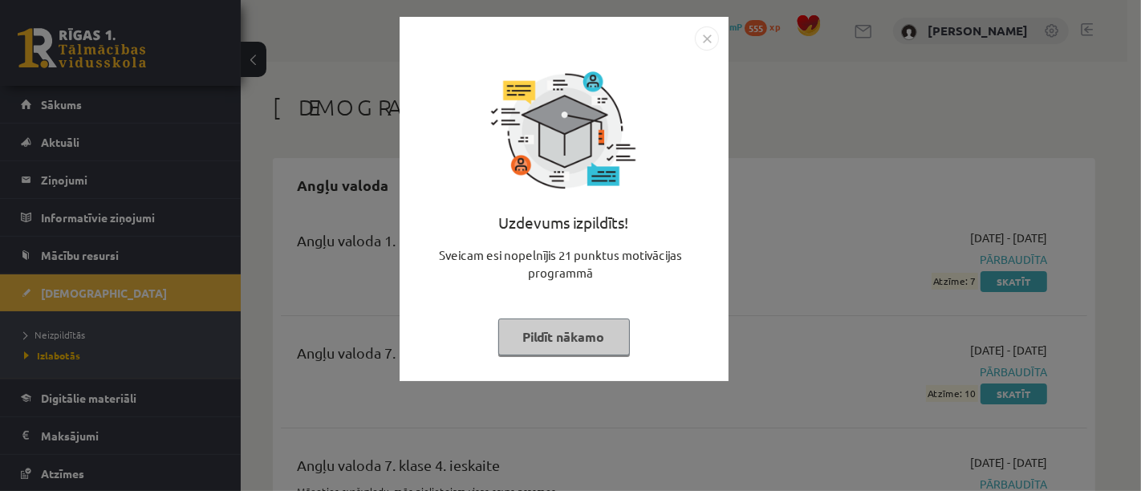
click at [585, 329] on button "Pildīt nākamo" at bounding box center [564, 336] width 132 height 37
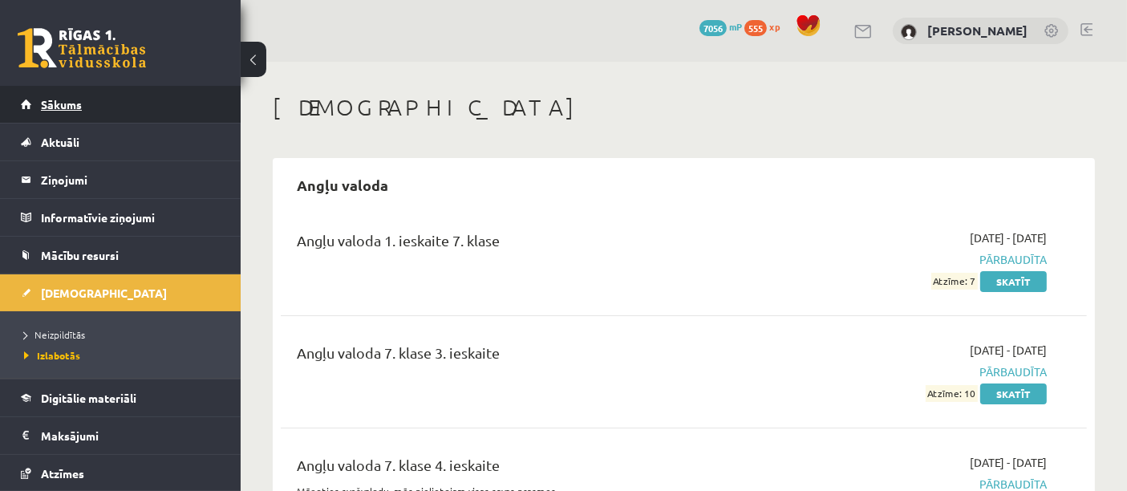
click at [163, 92] on link "Sākums" at bounding box center [121, 104] width 200 height 37
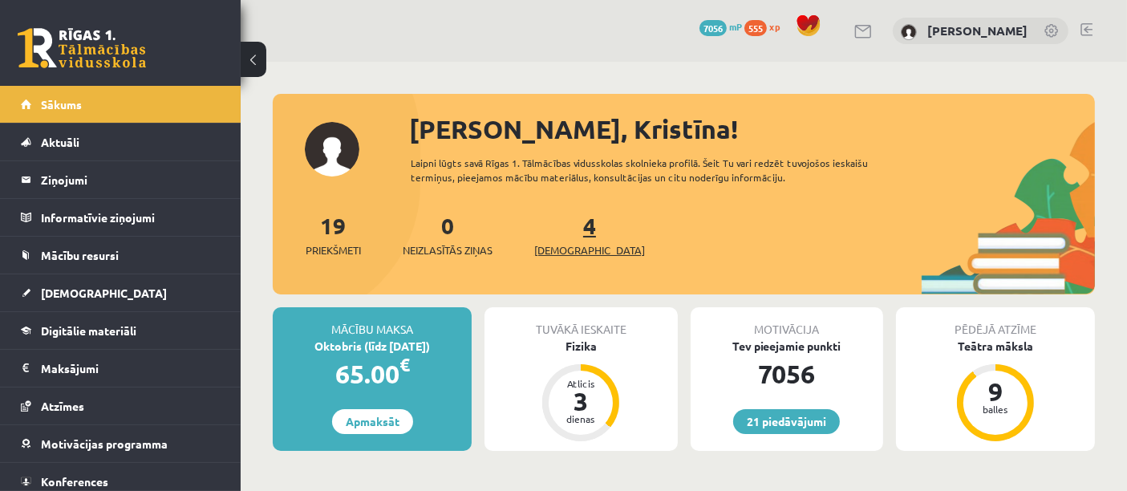
click at [570, 251] on span "[DEMOGRAPHIC_DATA]" at bounding box center [589, 250] width 111 height 16
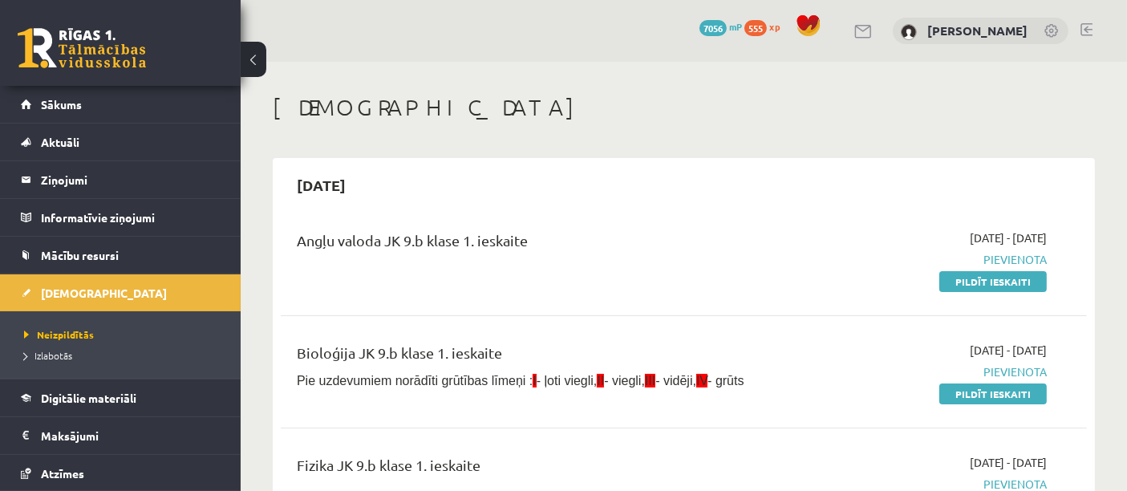
scroll to position [301, 0]
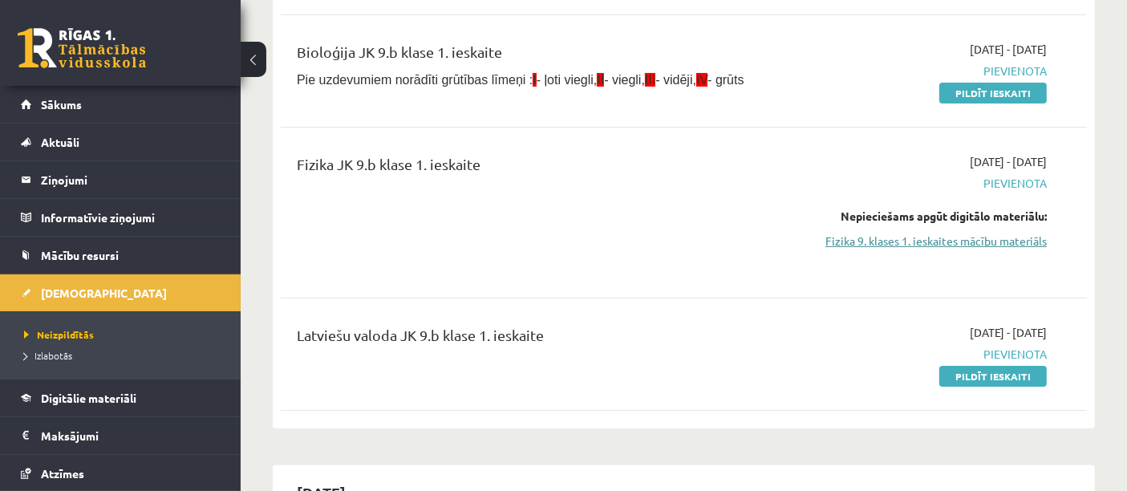
click at [1025, 234] on link "Fizika 9. klases 1. ieskaites mācību materiāls" at bounding box center [930, 241] width 234 height 17
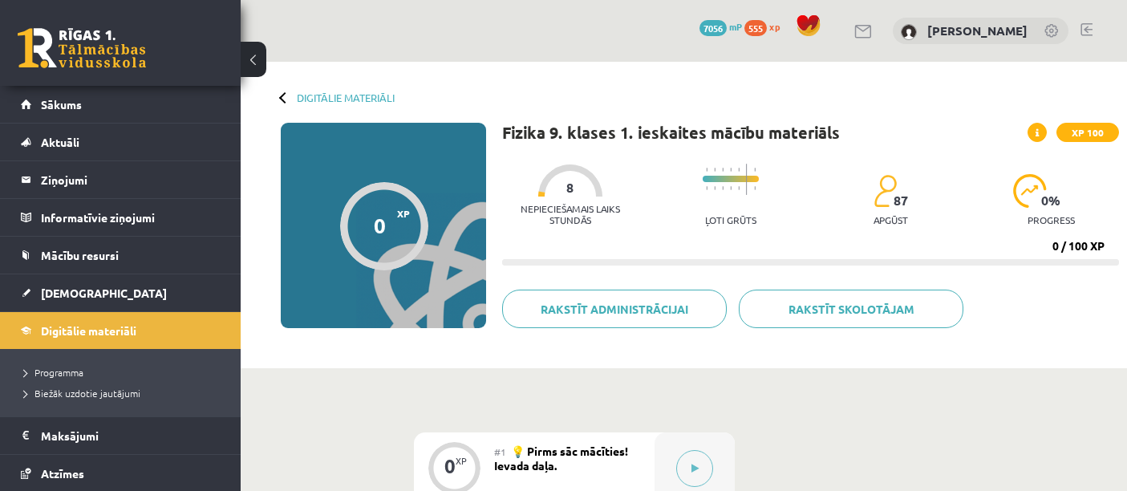
click at [1126, 40] on html "0 Dāvanas 7056 mP 555 xp [PERSON_NAME] Sākums Aktuāli Kā mācīties eSKOLĀ Kontak…" at bounding box center [563, 245] width 1127 height 491
click at [98, 106] on link "Sākums" at bounding box center [121, 104] width 200 height 37
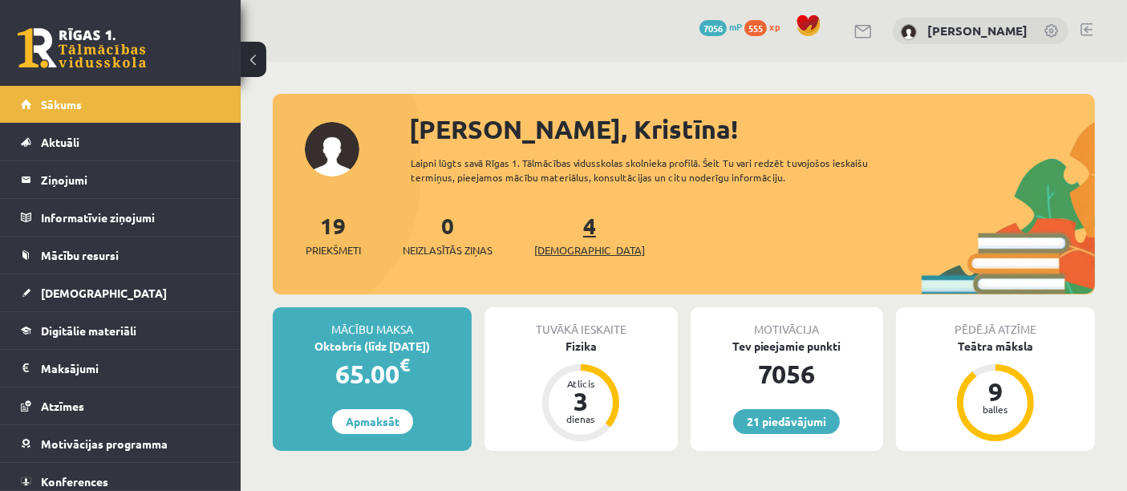
click at [572, 250] on span "[DEMOGRAPHIC_DATA]" at bounding box center [589, 250] width 111 height 16
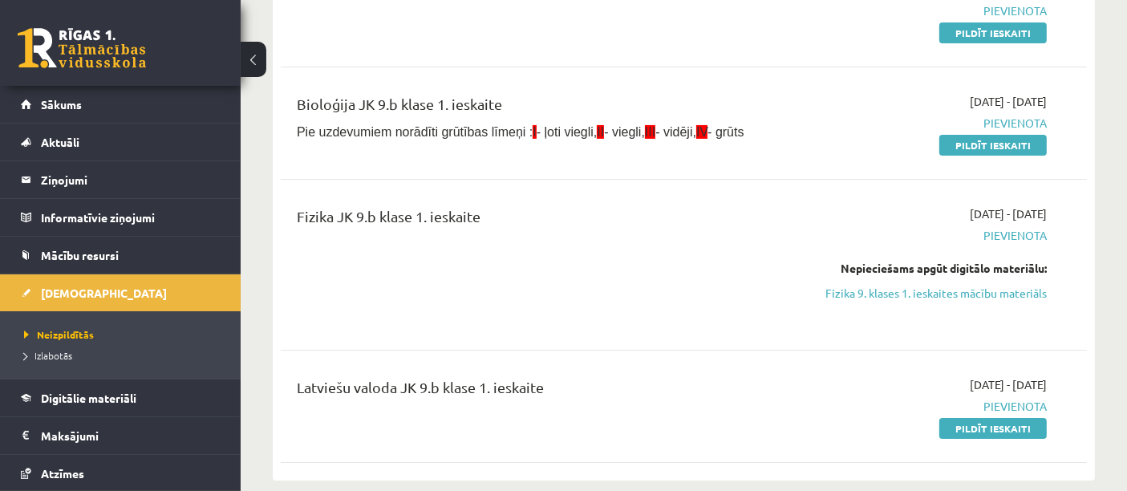
scroll to position [252, 0]
